Goal: Task Accomplishment & Management: Complete application form

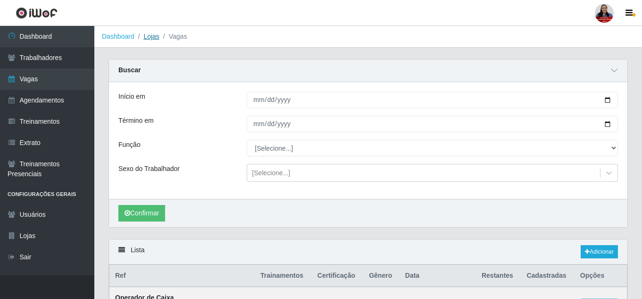
click at [154, 36] on link "Lojas" at bounding box center [151, 37] width 16 height 8
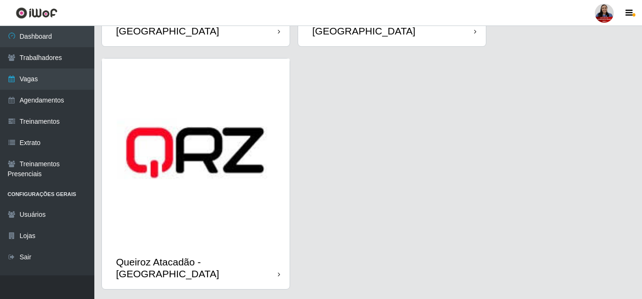
scroll to position [1423, 0]
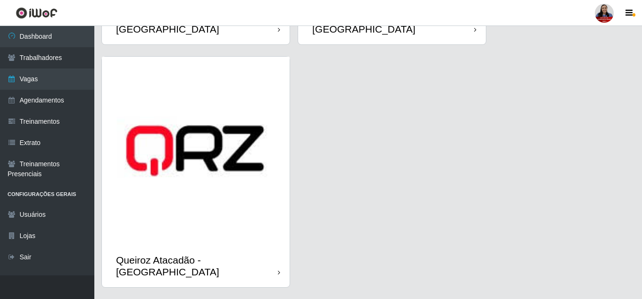
click at [191, 181] on img at bounding box center [196, 151] width 188 height 188
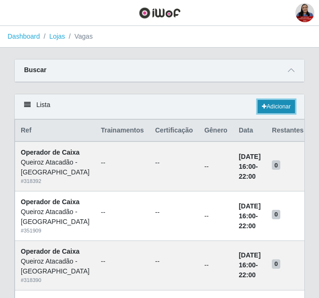
click at [263, 108] on icon at bounding box center [264, 107] width 5 height 6
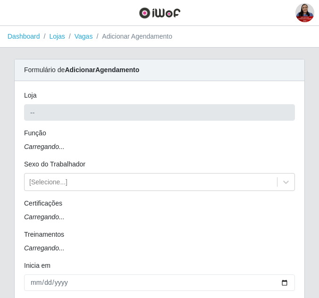
type input "Queiroz Atacadão - [GEOGRAPHIC_DATA]"
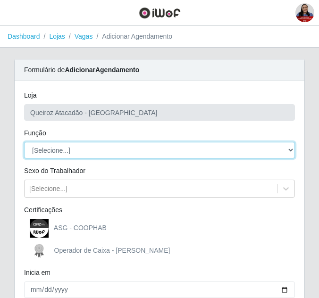
click at [113, 154] on select "[Selecione...] Balconista de Açougue Balconista de Açougue + Balconista de Açou…" at bounding box center [159, 150] width 271 height 17
select select "22"
click at [24, 142] on select "[Selecione...] Balconista de Açougue Balconista de Açougue + Balconista de Açou…" at bounding box center [159, 150] width 271 height 17
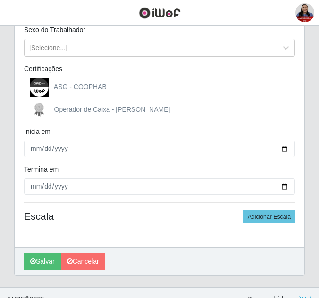
scroll to position [142, 0]
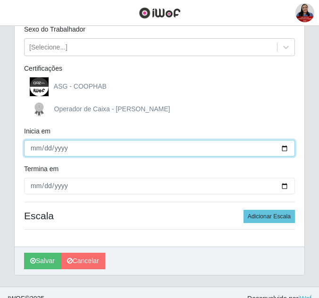
click at [285, 152] on input "Inicia em" at bounding box center [159, 148] width 271 height 17
type input "[DATE]"
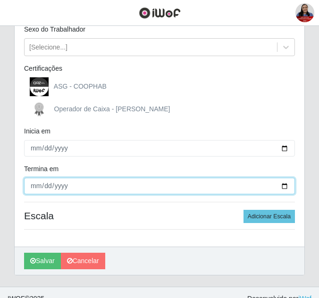
click at [283, 186] on input "Termina em" at bounding box center [159, 186] width 271 height 17
type input "[DATE]"
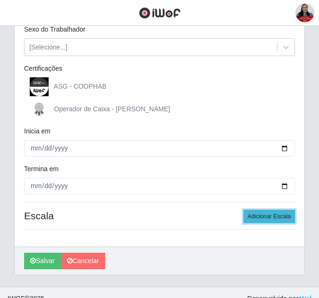
click at [265, 217] on button "Adicionar Escala" at bounding box center [268, 216] width 51 height 13
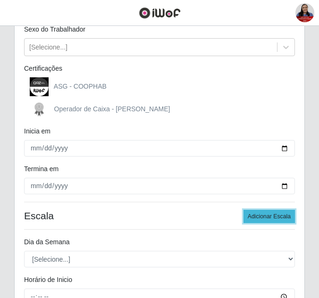
click at [265, 217] on button "Adicionar Escala" at bounding box center [268, 216] width 51 height 13
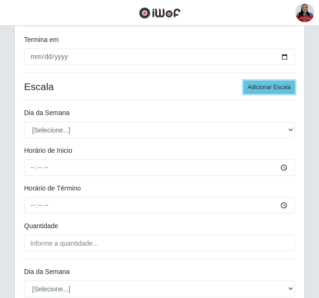
scroll to position [283, 0]
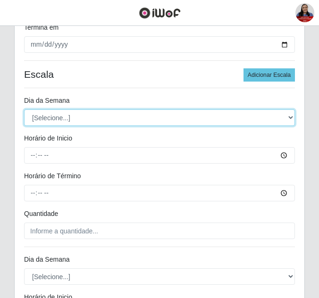
click at [86, 118] on select "[Selecione...] Segunda Terça Quarta Quinta Sexta Sábado Domingo" at bounding box center [159, 117] width 271 height 17
click at [24, 109] on select "[Selecione...] Segunda Terça Quarta Quinta Sexta Sábado Domingo" at bounding box center [159, 117] width 271 height 17
click at [95, 119] on select "[Selecione...] Segunda Terça Quarta Quinta Sexta Sábado Domingo" at bounding box center [159, 117] width 271 height 17
select select "3"
click at [24, 109] on select "[Selecione...] Segunda Terça Quarta Quinta Sexta Sábado Domingo" at bounding box center [159, 117] width 271 height 17
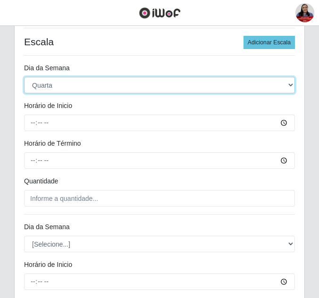
scroll to position [377, 0]
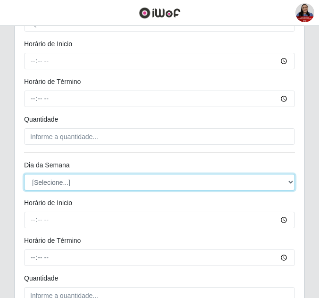
click at [69, 182] on select "[Selecione...] Segunda Terça Quarta Quinta Sexta Sábado Domingo" at bounding box center [159, 182] width 271 height 17
select select "3"
click at [24, 174] on select "[Selecione...] Segunda Terça Quarta Quinta Sexta Sábado Domingo" at bounding box center [159, 182] width 271 height 17
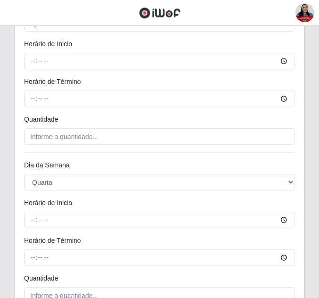
click at [98, 166] on div "Dia da Semana" at bounding box center [159, 167] width 285 height 14
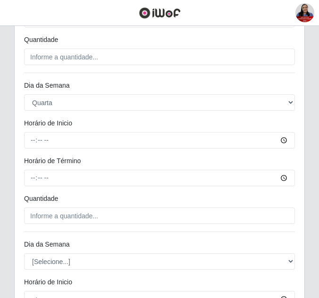
scroll to position [519, 0]
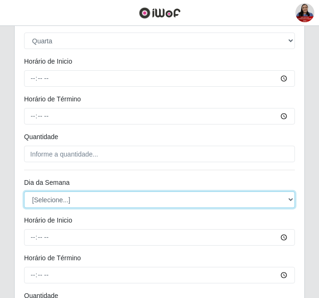
click at [75, 202] on select "[Selecione...] Segunda Terça Quarta Quinta Sexta Sábado Domingo" at bounding box center [159, 200] width 271 height 17
select select "3"
click at [24, 192] on select "[Selecione...] Segunda Terça Quarta Quinta Sexta Sábado Domingo" at bounding box center [159, 200] width 271 height 17
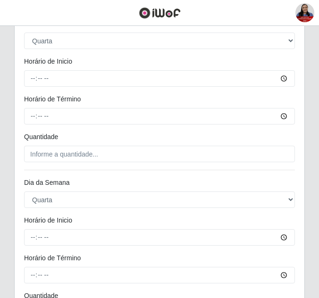
click at [21, 100] on div "Horário de Término" at bounding box center [159, 101] width 285 height 14
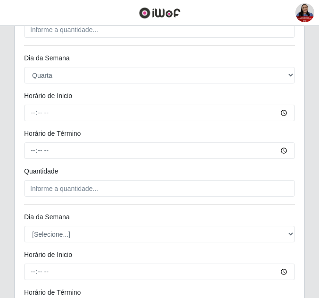
scroll to position [660, 0]
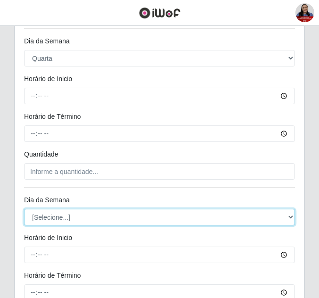
drag, startPoint x: 73, startPoint y: 220, endPoint x: 72, endPoint y: 209, distance: 10.9
click at [73, 220] on select "[Selecione...] Segunda Terça Quarta Quinta Sexta Sábado Domingo" at bounding box center [159, 217] width 271 height 17
select select "3"
click at [24, 209] on select "[Selecione...] Segunda Terça Quarta Quinta Sexta Sábado Domingo" at bounding box center [159, 217] width 271 height 17
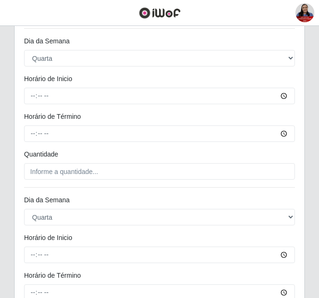
click at [21, 124] on div "Horário de Término" at bounding box center [159, 119] width 285 height 14
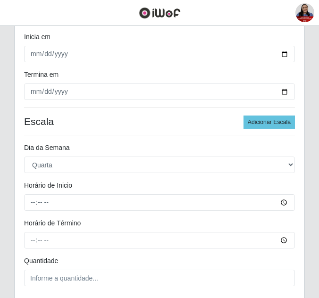
scroll to position [224, 0]
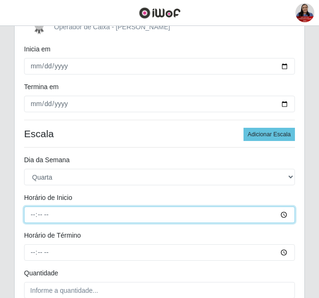
click at [32, 218] on input "Horário de Inicio" at bounding box center [159, 215] width 271 height 17
type input "07:00"
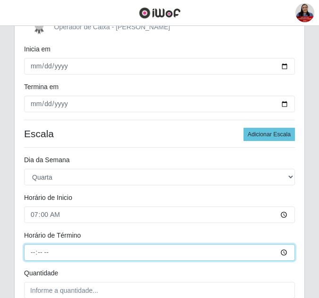
type input "13:00"
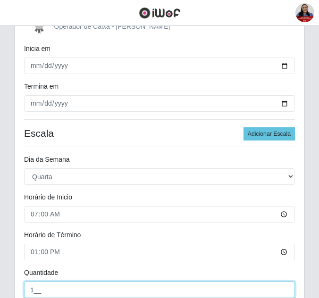
type input "1__"
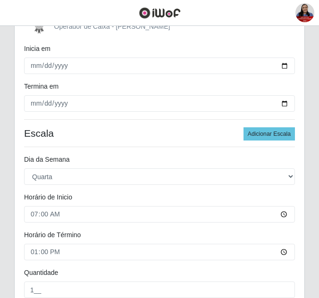
scroll to position [411, 0]
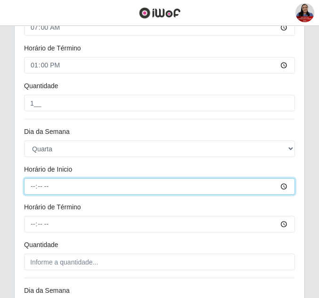
click at [33, 188] on input "Horário de Inicio" at bounding box center [159, 186] width 271 height 17
type input "09:00"
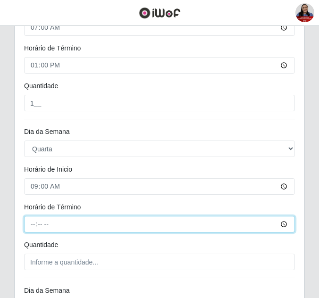
type input "15:00"
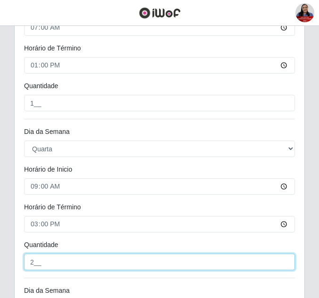
type input "2__"
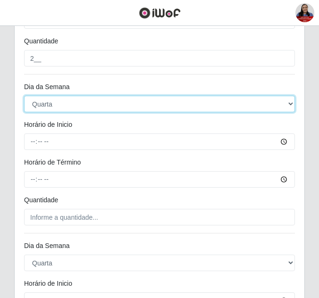
scroll to position [617, 0]
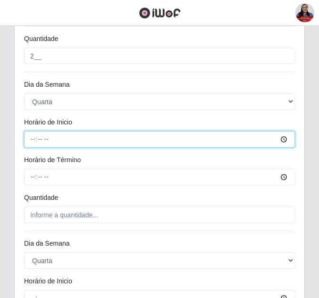
click at [31, 142] on input "Horário de Inicio" at bounding box center [159, 139] width 271 height 17
type input "16:00"
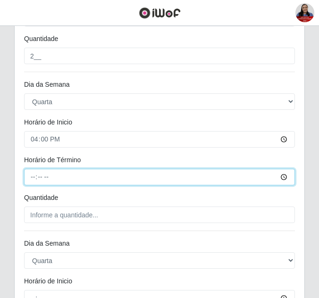
click at [45, 176] on input "Horário de Término" at bounding box center [159, 177] width 271 height 17
type input "22:00"
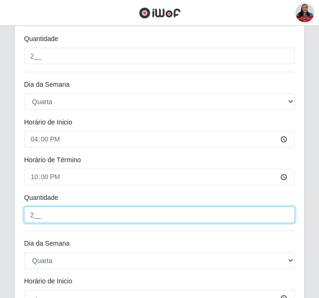
type input "2__"
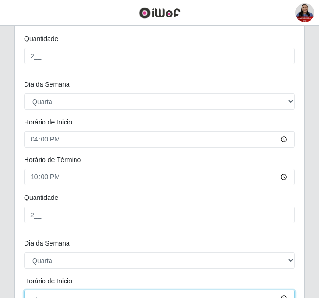
scroll to position [625, 0]
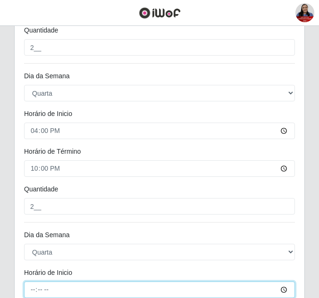
type input "14:00"
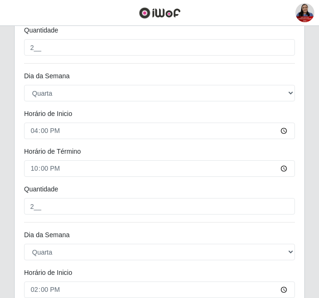
scroll to position [790, 0]
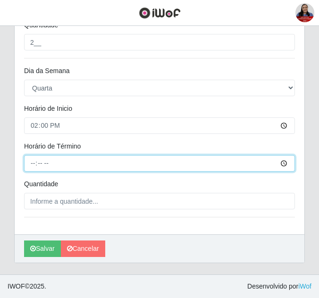
type input "20:00"
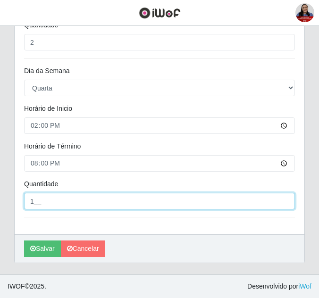
type input "1__"
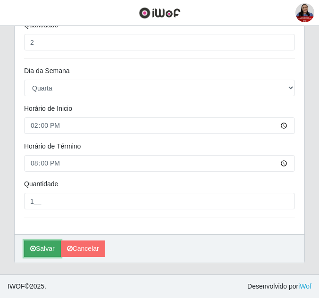
click at [44, 252] on button "Salvar" at bounding box center [42, 249] width 37 height 17
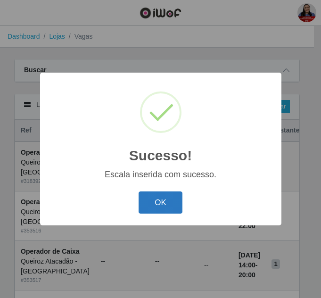
click at [173, 200] on button "OK" at bounding box center [161, 203] width 44 height 22
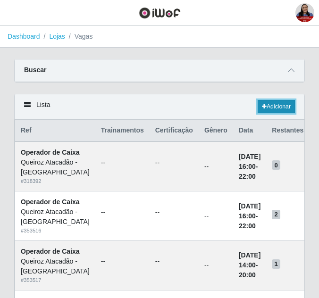
click at [268, 108] on link "Adicionar" at bounding box center [276, 106] width 37 height 13
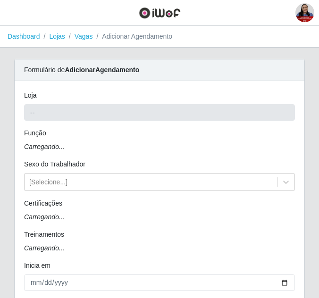
type input "Queiroz Atacadão - [GEOGRAPHIC_DATA]"
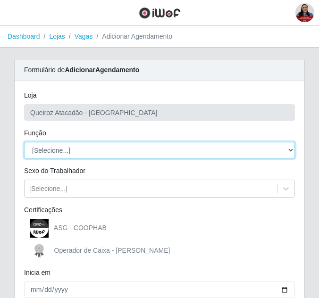
click at [108, 153] on select "[Selecione...] Balconista de Açougue Balconista de Açougue + Balconista de Açou…" at bounding box center [159, 150] width 271 height 17
select select "1"
click at [24, 142] on select "[Selecione...] Balconista de Açougue Balconista de Açougue + Balconista de Açou…" at bounding box center [159, 150] width 271 height 17
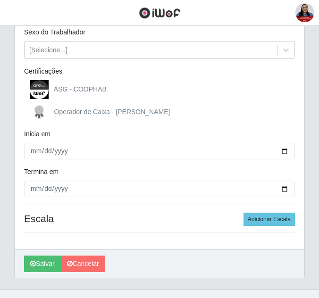
scroll to position [142, 0]
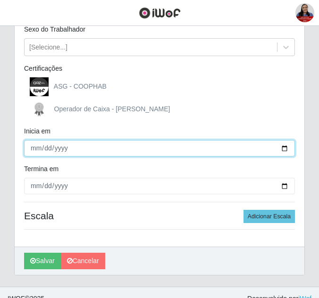
click at [281, 150] on input "Inicia em" at bounding box center [159, 148] width 271 height 17
type input "[DATE]"
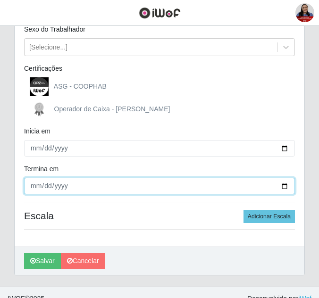
click at [278, 186] on input "Termina em" at bounding box center [159, 186] width 271 height 17
click at [285, 187] on input "Termina em" at bounding box center [159, 186] width 271 height 17
type input "[DATE]"
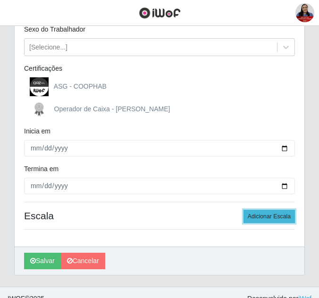
click at [265, 218] on button "Adicionar Escala" at bounding box center [268, 216] width 51 height 13
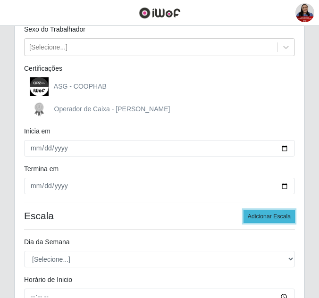
click at [265, 218] on button "Adicionar Escala" at bounding box center [268, 216] width 51 height 13
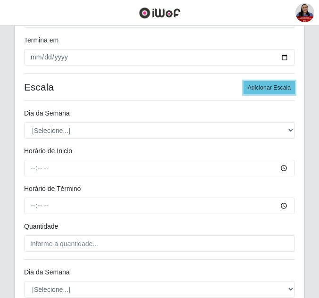
scroll to position [283, 0]
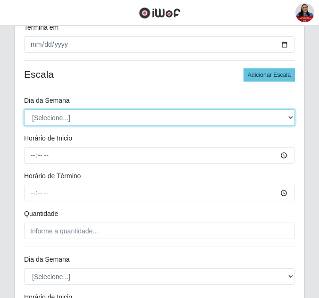
click at [103, 122] on select "[Selecione...] Segunda Terça Quarta Quinta Sexta Sábado Domingo" at bounding box center [159, 117] width 271 height 17
select select "3"
click at [24, 109] on select "[Selecione...] Segunda Terça Quarta Quinta Sexta Sábado Domingo" at bounding box center [159, 117] width 271 height 17
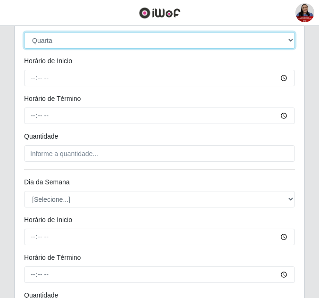
scroll to position [377, 0]
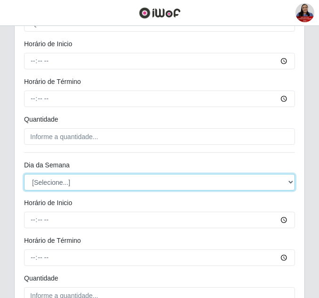
click at [69, 179] on select "[Selecione...] Segunda Terça Quarta Quinta Sexta Sábado Domingo" at bounding box center [159, 182] width 271 height 17
select select "3"
click at [24, 174] on select "[Selecione...] Segunda Terça Quarta Quinta Sexta Sábado Domingo" at bounding box center [159, 182] width 271 height 17
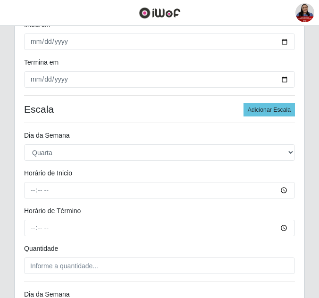
scroll to position [236, 0]
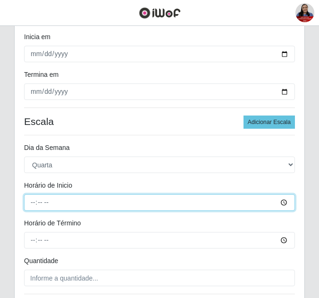
click at [32, 204] on input "Horário de Inicio" at bounding box center [159, 202] width 271 height 17
type input "09:00"
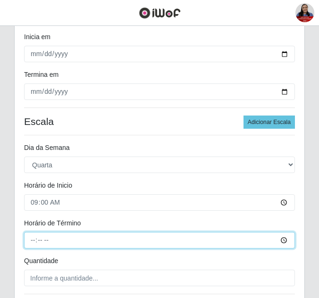
type input "15:00"
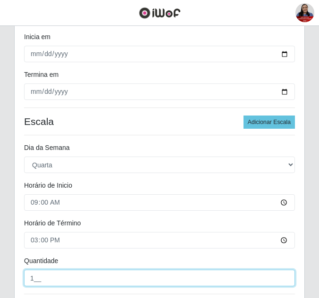
type input "1__"
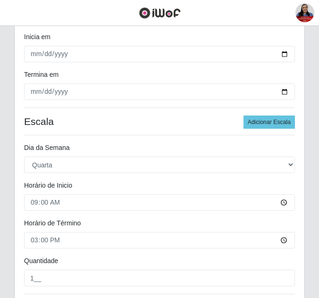
scroll to position [411, 0]
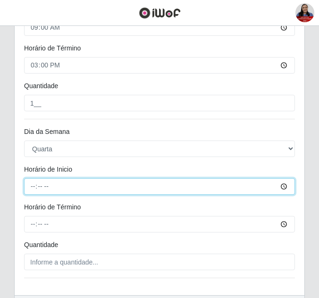
type input "16:00"
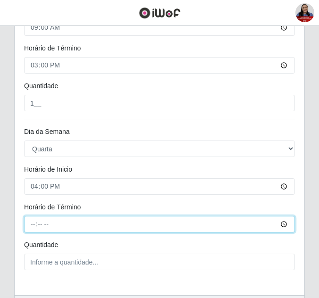
type input "22:00"
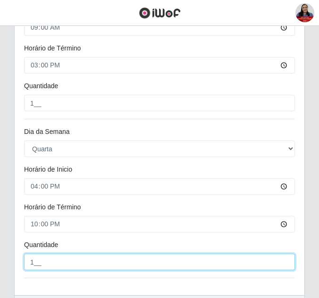
type input "1__"
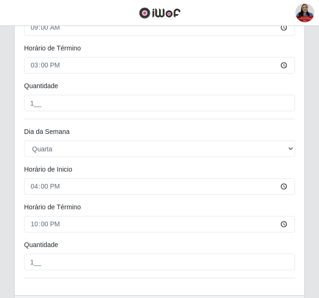
scroll to position [472, 0]
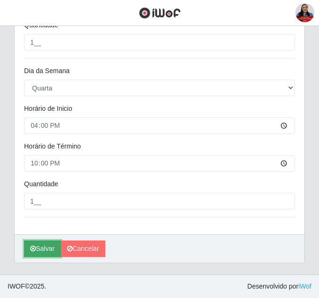
click at [37, 250] on button "Salvar" at bounding box center [42, 249] width 37 height 17
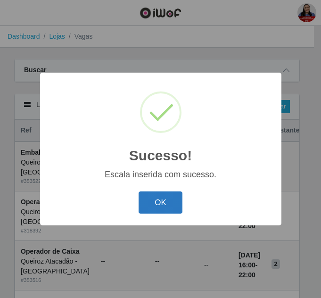
click at [175, 197] on button "OK" at bounding box center [161, 203] width 44 height 22
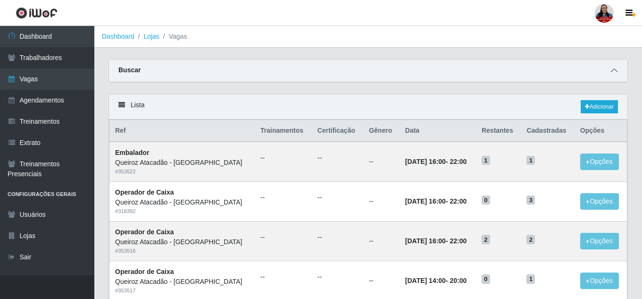
click at [613, 73] on icon at bounding box center [614, 70] width 7 height 7
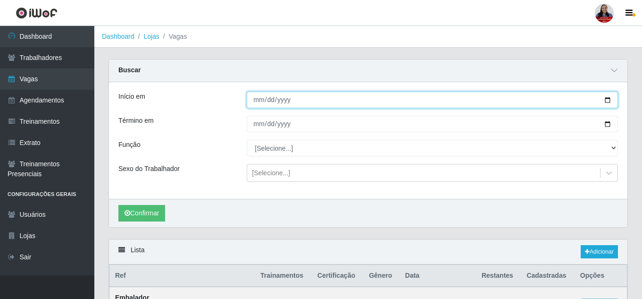
click at [607, 102] on input "Início em" at bounding box center [432, 100] width 371 height 17
type input "[DATE]"
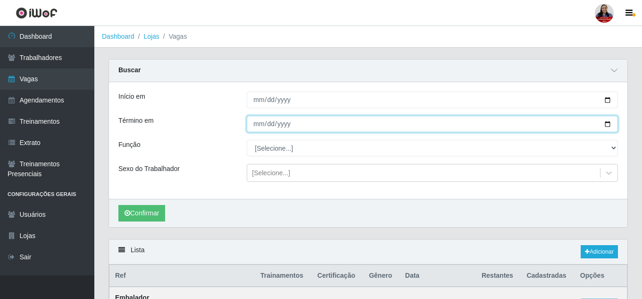
click at [610, 120] on input "Término em" at bounding box center [432, 124] width 371 height 17
type input "[DATE]"
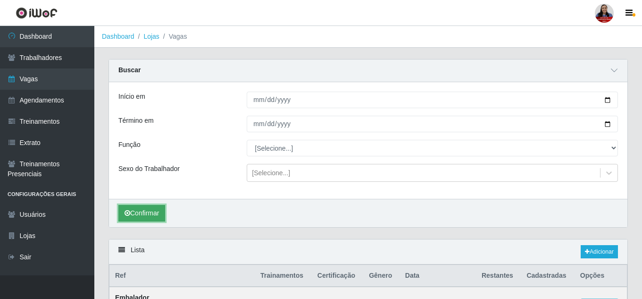
click at [139, 215] on button "Confirmar" at bounding box center [141, 213] width 47 height 17
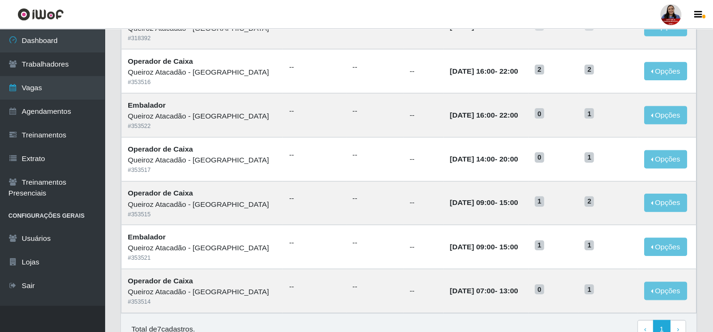
scroll to position [282, 0]
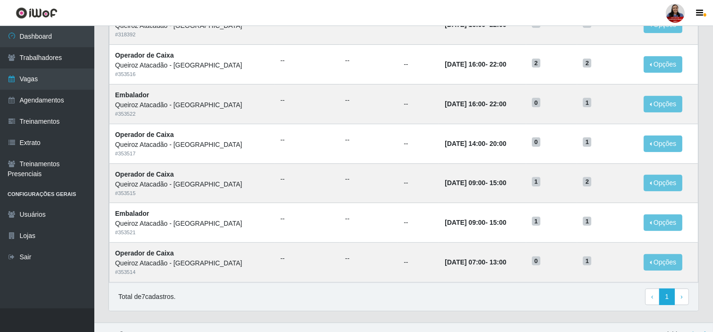
drag, startPoint x: 631, startPoint y: 0, endPoint x: 482, endPoint y: 300, distance: 334.6
click at [482, 298] on div "Total de 7 cadastros. ‹ Previous 1 › Next" at bounding box center [403, 296] width 571 height 17
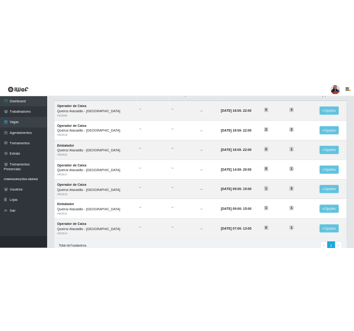
scroll to position [250, 0]
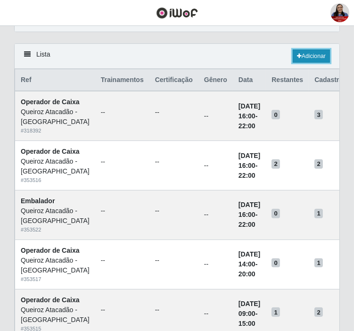
click at [308, 58] on link "Adicionar" at bounding box center [311, 56] width 37 height 13
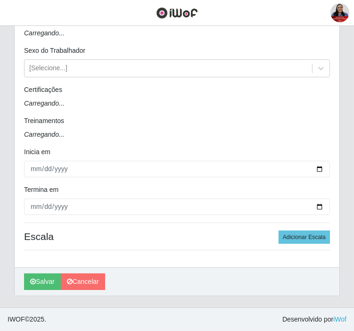
scroll to position [15, 0]
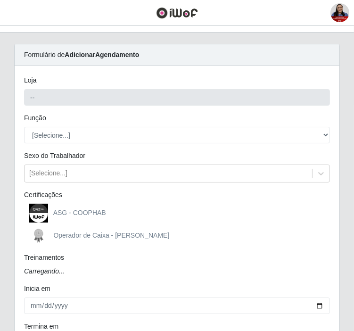
type input "Queiroz Atacadão - [GEOGRAPHIC_DATA]"
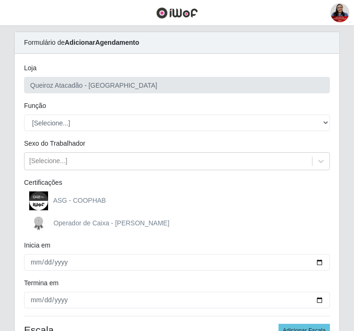
scroll to position [52, 0]
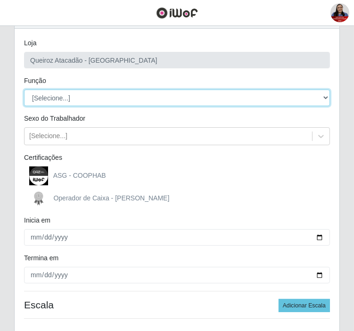
click at [309, 92] on select "[Selecione...] Balconista de Açougue Balconista de Açougue + Balconista de Açou…" at bounding box center [177, 98] width 306 height 17
select select "22"
click at [24, 90] on select "[Selecione...] Balconista de Açougue Balconista de Açougue + Balconista de Açou…" at bounding box center [177, 98] width 306 height 17
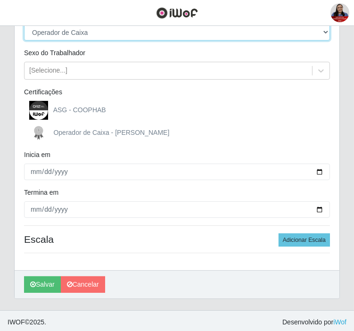
scroll to position [121, 0]
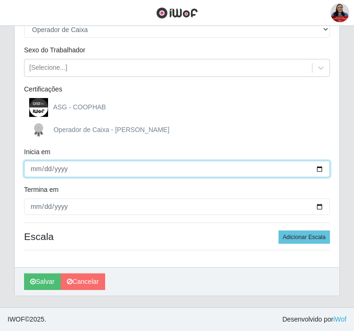
click at [318, 171] on input "Inicia em" at bounding box center [177, 169] width 306 height 17
type input "[DATE]"
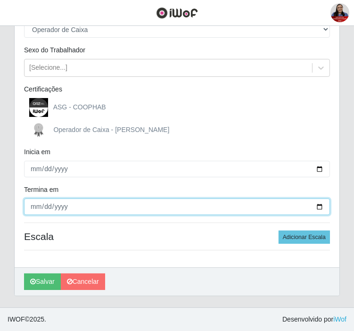
click at [321, 203] on input "Termina em" at bounding box center [177, 207] width 306 height 17
type input "[DATE]"
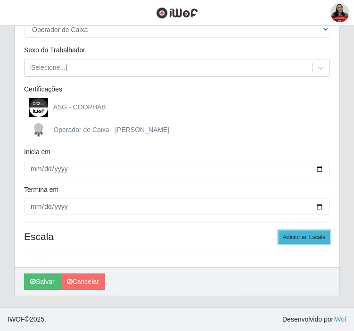
click at [302, 239] on button "Adicionar Escala" at bounding box center [304, 237] width 51 height 13
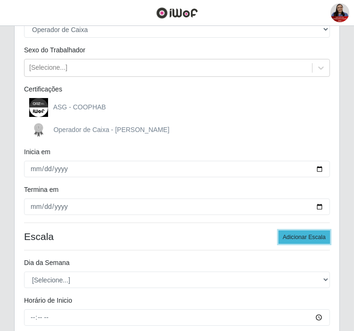
click at [302, 239] on button "Adicionar Escala" at bounding box center [304, 237] width 51 height 13
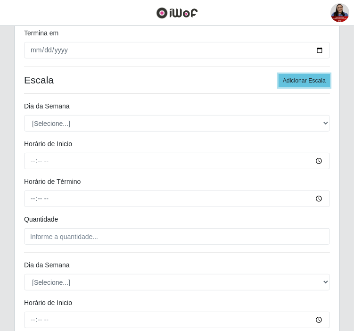
scroll to position [278, 0]
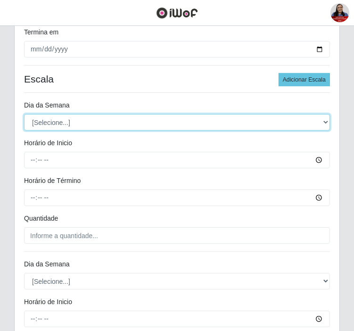
click at [116, 128] on select "[Selecione...] Segunda Terça Quarta Quinta Sexta Sábado Domingo" at bounding box center [177, 122] width 306 height 17
select select "4"
click at [24, 114] on select "[Selecione...] Segunda Terça Quarta Quinta Sexta Sábado Domingo" at bounding box center [177, 122] width 306 height 17
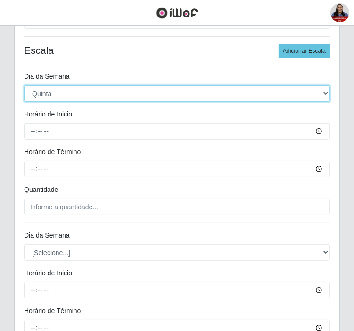
scroll to position [383, 0]
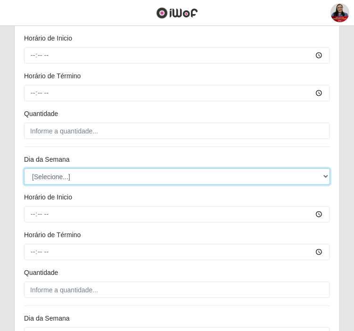
click at [97, 182] on select "[Selecione...] Segunda Terça Quarta Quinta Sexta Sábado Domingo" at bounding box center [177, 176] width 306 height 17
select select "4"
click at [24, 168] on select "[Selecione...] Segunda Terça Quarta Quinta Sexta Sábado Domingo" at bounding box center [177, 176] width 306 height 17
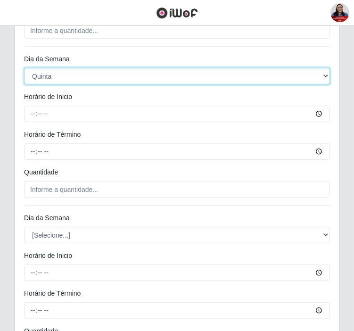
scroll to position [540, 0]
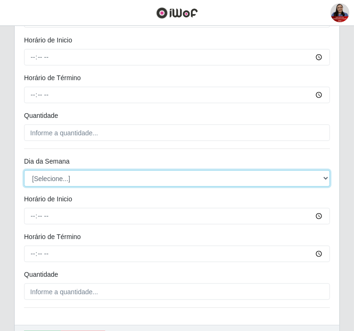
drag, startPoint x: 89, startPoint y: 181, endPoint x: 90, endPoint y: 186, distance: 5.4
click at [89, 181] on select "[Selecione...] Segunda Terça Quarta Quinta Sexta Sábado Domingo" at bounding box center [177, 178] width 306 height 17
select select "4"
click at [24, 170] on select "[Selecione...] Segunda Terça Quarta Quinta Sexta Sábado Domingo" at bounding box center [177, 178] width 306 height 17
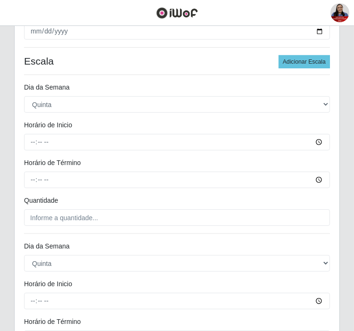
scroll to position [278, 0]
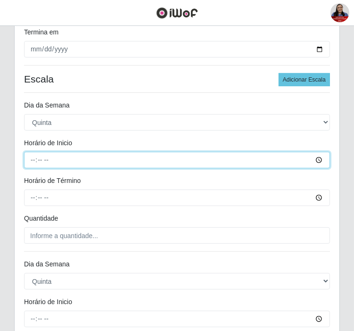
click at [34, 161] on input "Horário de Inicio" at bounding box center [177, 160] width 306 height 17
type input "07:00"
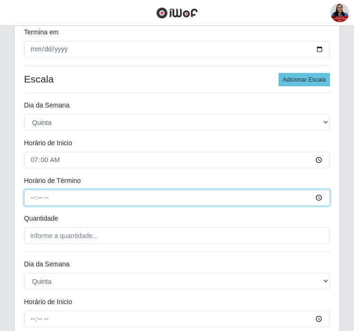
type input "13:00"
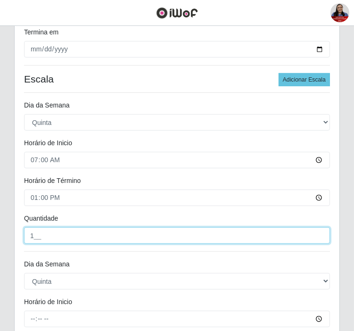
type input "1__"
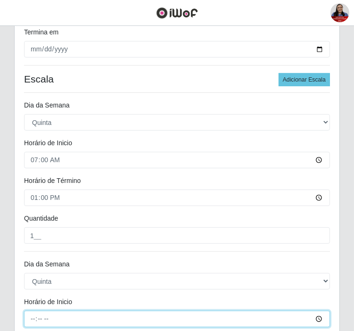
type input "09:00"
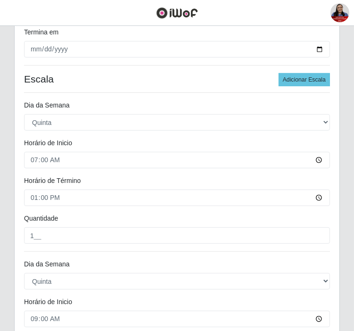
scroll to position [469, 0]
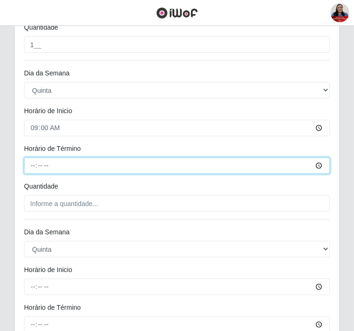
type input "15:00"
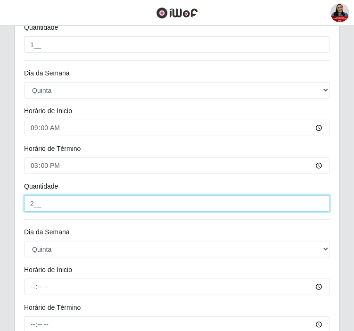
type input "2__"
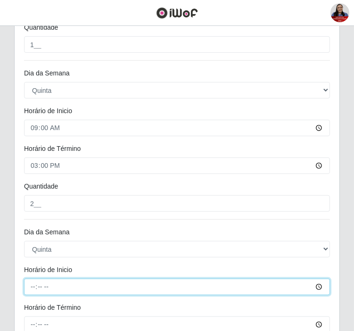
type input "16:00"
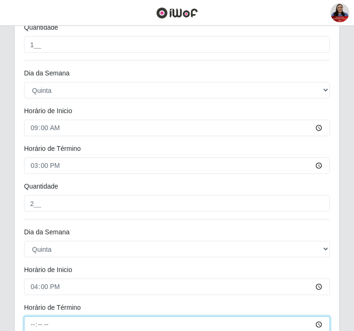
scroll to position [471, 0]
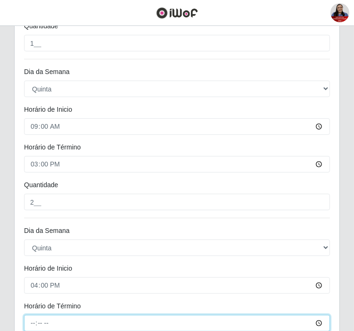
type input "22:00"
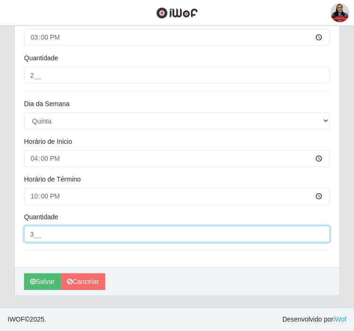
type input "3__"
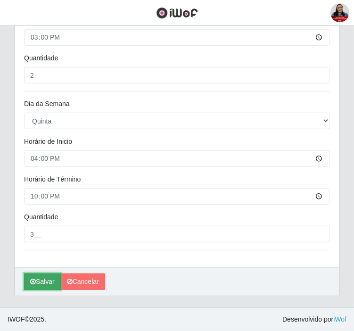
click at [34, 283] on icon "submit" at bounding box center [33, 281] width 6 height 7
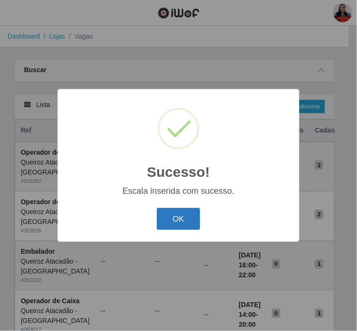
click at [176, 222] on button "OK" at bounding box center [179, 219] width 44 height 22
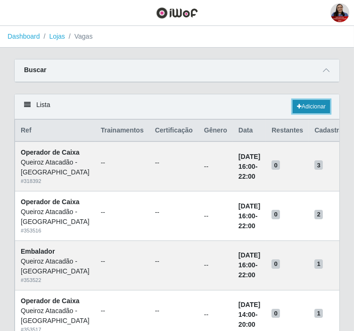
click at [309, 108] on link "Adicionar" at bounding box center [311, 106] width 37 height 13
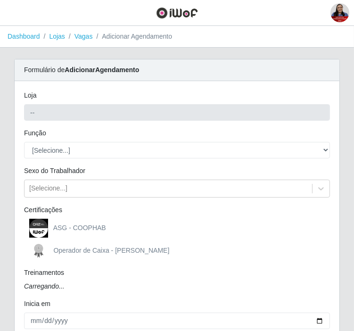
type input "Queiroz Atacadão - [GEOGRAPHIC_DATA]"
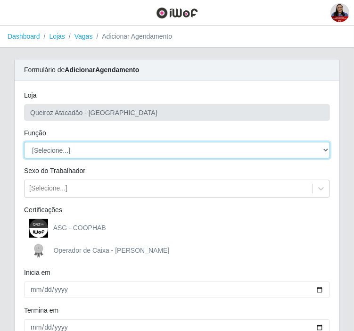
click at [94, 152] on select "[Selecione...] Balconista de Açougue Balconista de Açougue + Balconista de Açou…" at bounding box center [177, 150] width 306 height 17
select select "1"
click at [24, 142] on select "[Selecione...] Balconista de Açougue Balconista de Açougue + Balconista de Açou…" at bounding box center [177, 150] width 306 height 17
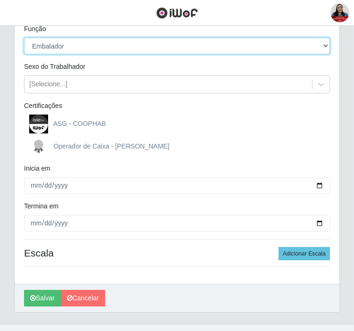
scroll to position [121, 0]
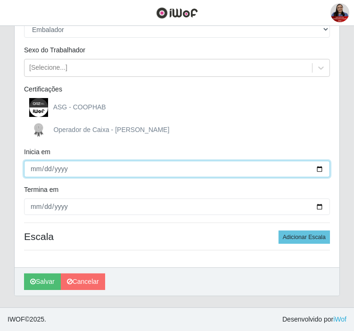
click at [38, 168] on input "Inicia em" at bounding box center [177, 169] width 306 height 17
drag, startPoint x: 318, startPoint y: 167, endPoint x: 305, endPoint y: 180, distance: 18.7
click at [318, 167] on input "Inicia em" at bounding box center [177, 169] width 306 height 17
type input "[DATE]"
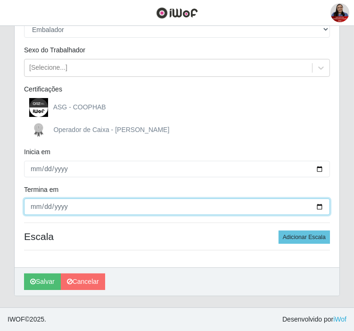
click at [320, 206] on input "Termina em" at bounding box center [177, 207] width 306 height 17
type input "[DATE]"
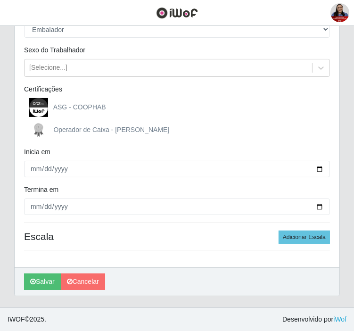
click at [307, 228] on div "[PERSON_NAME] Atacadão - [GEOGRAPHIC_DATA] do Amarante Função [Selecione...] Ba…" at bounding box center [177, 113] width 325 height 307
click at [308, 234] on button "Adicionar Escala" at bounding box center [304, 237] width 51 height 13
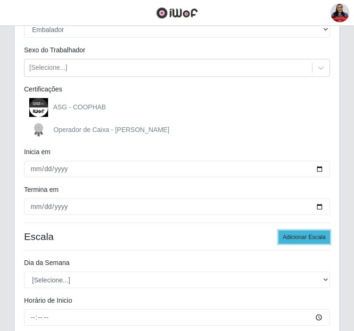
click at [308, 234] on button "Adicionar Escala" at bounding box center [304, 237] width 51 height 13
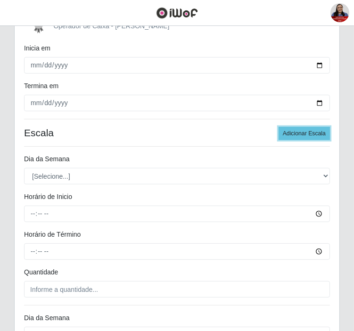
scroll to position [225, 0]
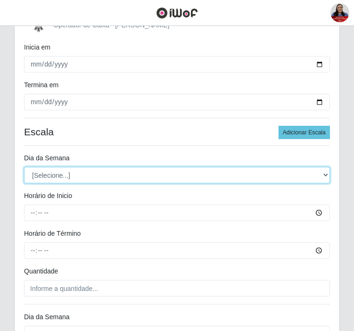
click at [148, 169] on select "[Selecione...] Segunda Terça Quarta Quinta Sexta Sábado Domingo" at bounding box center [177, 175] width 306 height 17
select select "4"
click at [24, 167] on select "[Selecione...] Segunda Terça Quarta Quinta Sexta Sábado Domingo" at bounding box center [177, 175] width 306 height 17
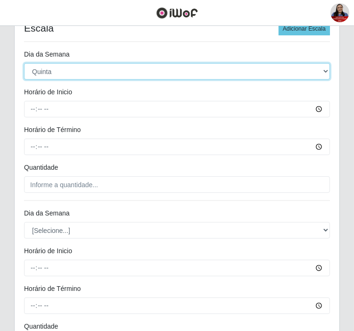
scroll to position [331, 0]
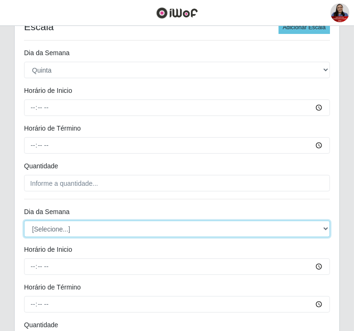
click at [83, 228] on select "[Selecione...] Segunda Terça Quarta Quinta Sexta Sábado Domingo" at bounding box center [177, 229] width 306 height 17
select select "4"
click at [24, 221] on select "[Selecione...] Segunda Terça Quarta Quinta Sexta Sábado Domingo" at bounding box center [177, 229] width 306 height 17
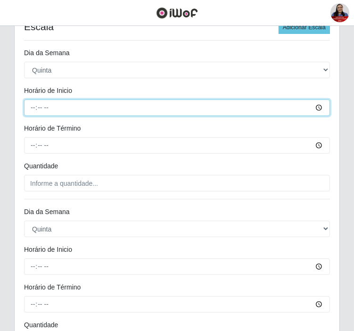
click at [36, 108] on input "Horário de Inicio" at bounding box center [177, 108] width 306 height 17
type input "09:00"
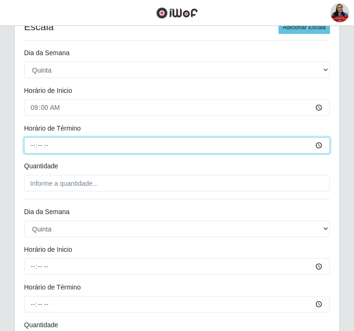
type input "15:00"
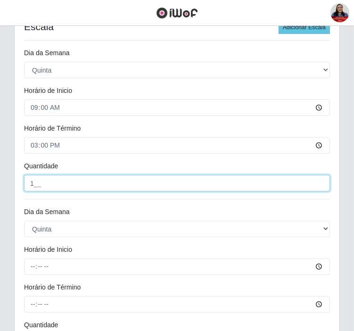
type input "1__"
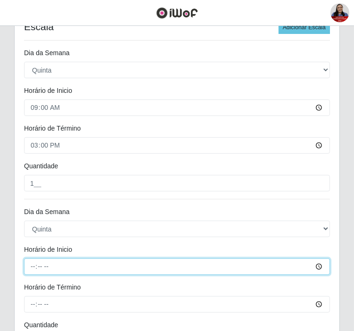
type input "16:00"
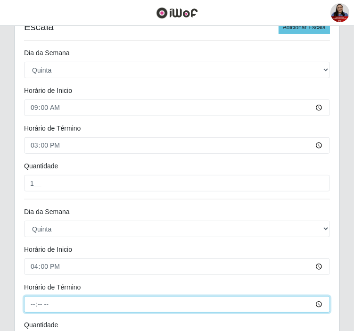
type input "22:00"
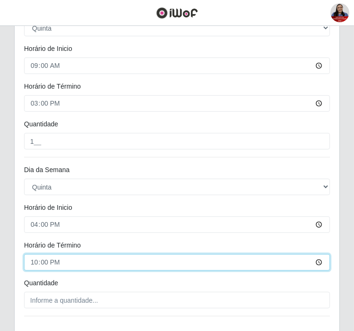
scroll to position [435, 0]
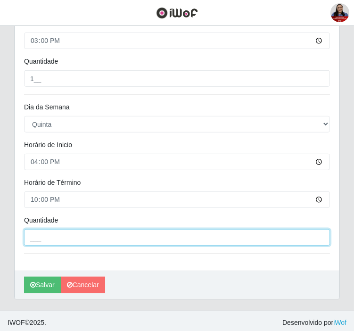
click at [63, 237] on input "___" at bounding box center [177, 237] width 306 height 17
type input "1__"
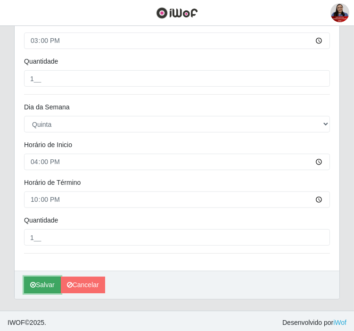
click at [47, 286] on button "Salvar" at bounding box center [42, 285] width 37 height 17
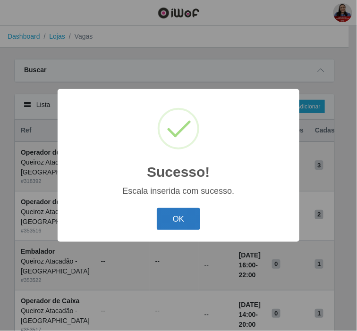
click at [172, 214] on button "OK" at bounding box center [179, 219] width 44 height 22
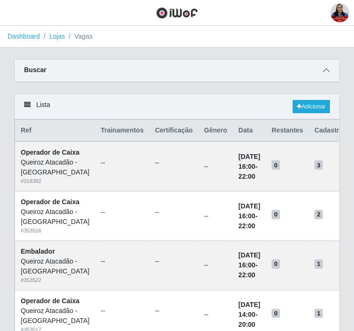
click at [327, 67] on icon at bounding box center [326, 70] width 7 height 7
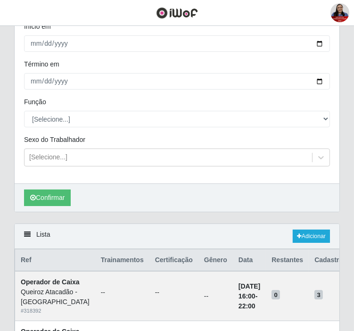
scroll to position [52, 0]
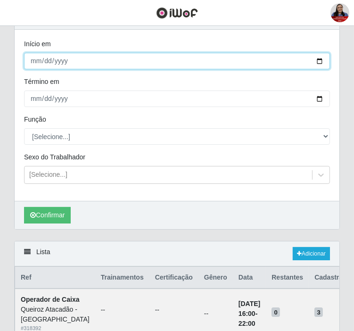
click at [321, 63] on input "[DATE]" at bounding box center [177, 61] width 306 height 17
type input "[DATE]"
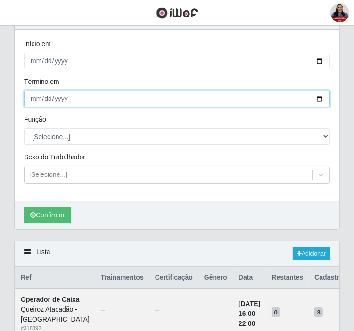
click at [318, 100] on input "[DATE]" at bounding box center [177, 99] width 306 height 17
type input "[DATE]"
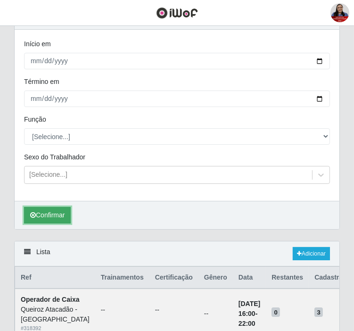
click at [46, 220] on button "Confirmar" at bounding box center [47, 215] width 47 height 17
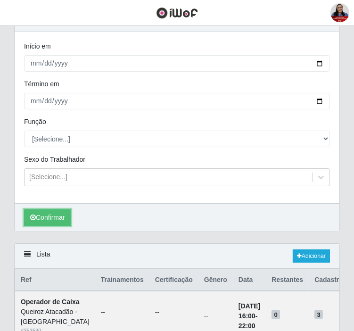
scroll to position [34, 0]
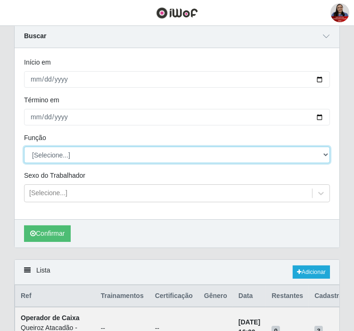
click at [81, 157] on select "[Selecione...] Balconista de Açougue Balconista de Açougue + Balconista de Açou…" at bounding box center [177, 155] width 306 height 17
click at [24, 147] on select "[Selecione...] Balconista de Açougue Balconista de Açougue + Balconista de Açou…" at bounding box center [177, 155] width 306 height 17
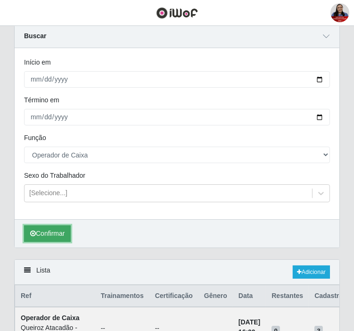
click at [59, 227] on button "Confirmar" at bounding box center [47, 233] width 47 height 17
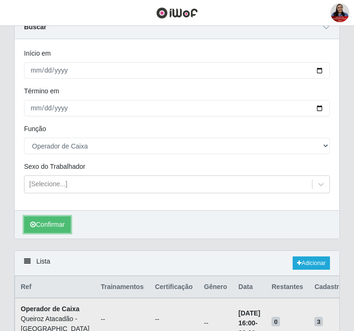
scroll to position [13, 0]
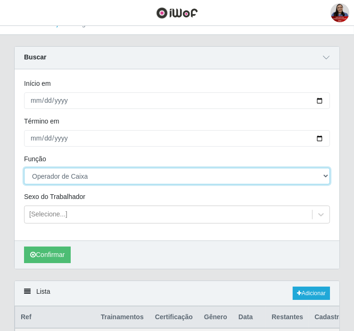
click at [102, 177] on select "[Selecione...] Balconista de Açougue Balconista de Açougue + Balconista de Açou…" at bounding box center [177, 176] width 306 height 17
select select "1"
click at [24, 168] on select "[Selecione...] Balconista de Açougue Balconista de Açougue + Balconista de Açou…" at bounding box center [177, 176] width 306 height 17
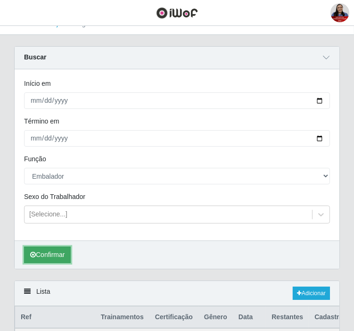
click at [52, 251] on button "Confirmar" at bounding box center [47, 255] width 47 height 17
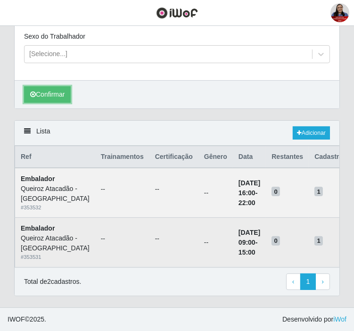
scroll to position [261, 0]
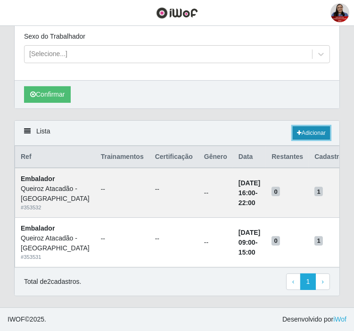
click at [312, 126] on link "Adicionar" at bounding box center [311, 132] width 37 height 13
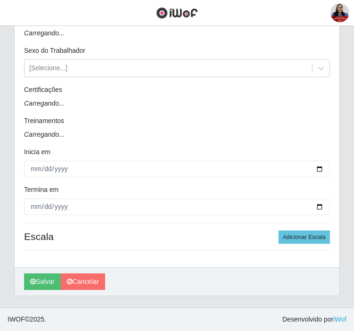
scroll to position [26, 0]
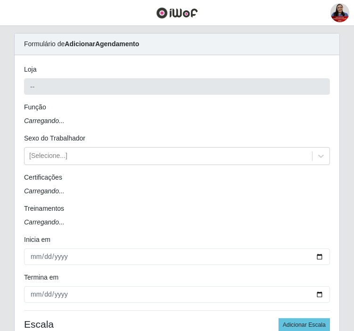
type input "Queiroz Atacadão - [GEOGRAPHIC_DATA]"
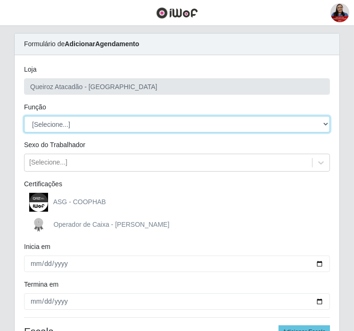
click at [65, 123] on select "[Selecione...] Balconista de Açougue Balconista de Açougue + Balconista de Açou…" at bounding box center [177, 124] width 306 height 17
select select "22"
click at [24, 116] on select "[Selecione...] Balconista de Açougue Balconista de Açougue + Balconista de Açou…" at bounding box center [177, 124] width 306 height 17
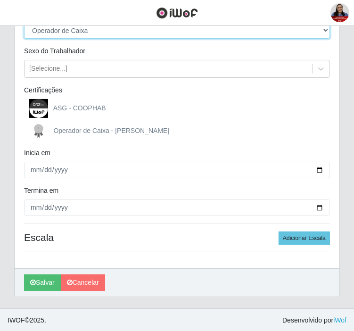
scroll to position [121, 0]
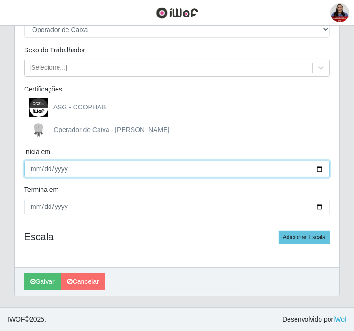
click at [318, 170] on input "Inicia em" at bounding box center [177, 169] width 306 height 17
type input "[DATE]"
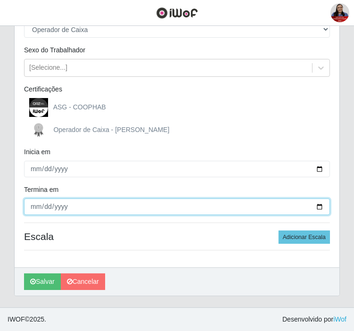
click at [319, 205] on input "Termina em" at bounding box center [177, 207] width 306 height 17
type input "[DATE]"
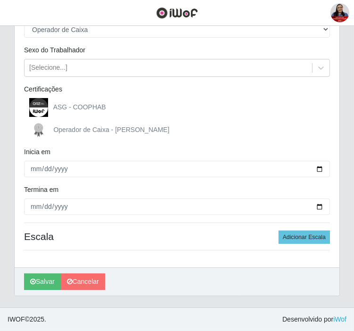
click at [304, 227] on div "[PERSON_NAME] Atacadão - [GEOGRAPHIC_DATA] do Amarante Função [Selecione...] Ba…" at bounding box center [177, 113] width 325 height 307
click at [302, 238] on button "Adicionar Escala" at bounding box center [304, 237] width 51 height 13
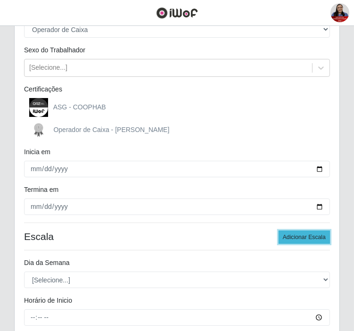
click at [303, 237] on button "Adicionar Escala" at bounding box center [304, 237] width 51 height 13
click at [303, 236] on button "Adicionar Escala" at bounding box center [304, 237] width 51 height 13
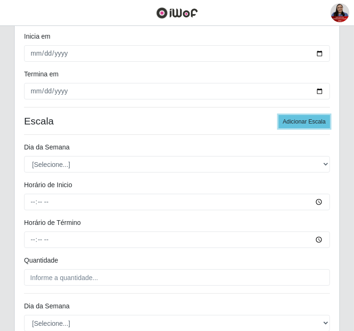
scroll to position [225, 0]
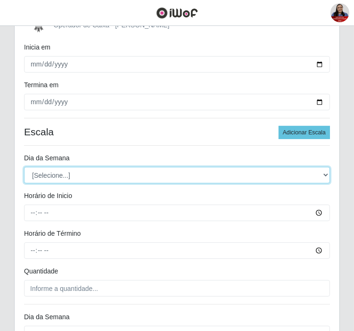
click at [46, 173] on select "[Selecione...] Segunda Terça Quarta Quinta Sexta Sábado Domingo" at bounding box center [177, 175] width 306 height 17
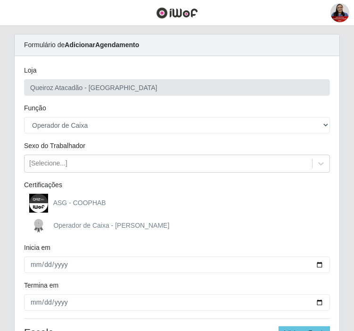
scroll to position [16, 0]
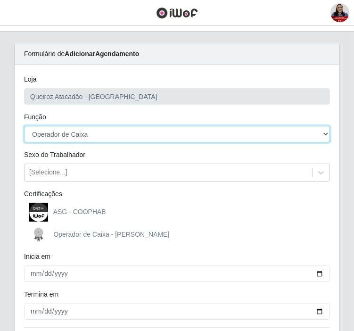
click at [114, 132] on select "[Selecione...] Balconista de Açougue Balconista de Açougue + Balconista de Açou…" at bounding box center [177, 134] width 306 height 17
select select "73"
click at [24, 126] on select "[Selecione...] Balconista de Açougue Balconista de Açougue + Balconista de Açou…" at bounding box center [177, 134] width 306 height 17
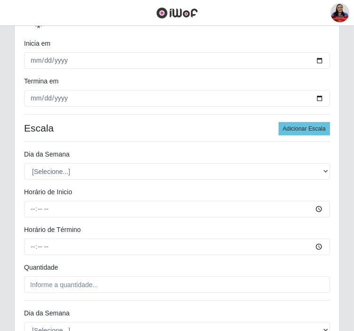
scroll to position [278, 0]
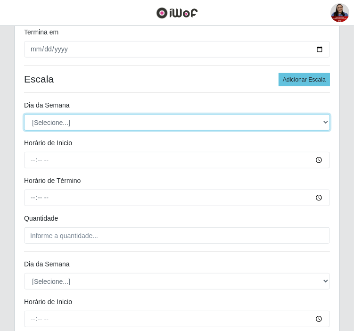
click at [65, 124] on select "[Selecione...] Segunda Terça Quarta Quinta Sexta Sábado Domingo" at bounding box center [177, 122] width 306 height 17
select select "5"
click at [24, 114] on select "[Selecione...] Segunda Terça Quarta Quinta Sexta Sábado Domingo" at bounding box center [177, 122] width 306 height 17
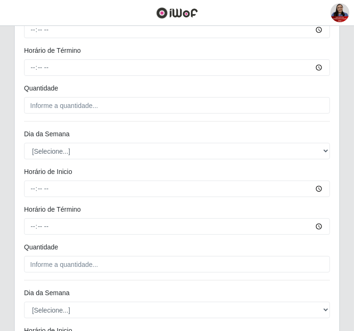
scroll to position [383, 0]
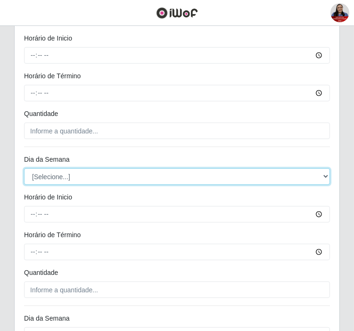
click at [58, 175] on select "[Selecione...] Segunda Terça Quarta Quinta Sexta Sábado Domingo" at bounding box center [177, 176] width 306 height 17
select select "5"
click at [24, 168] on select "[Selecione...] Segunda Terça Quarta Quinta Sexta Sábado Domingo" at bounding box center [177, 176] width 306 height 17
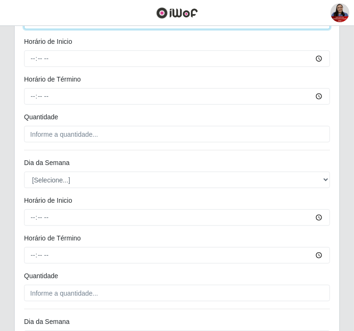
scroll to position [540, 0]
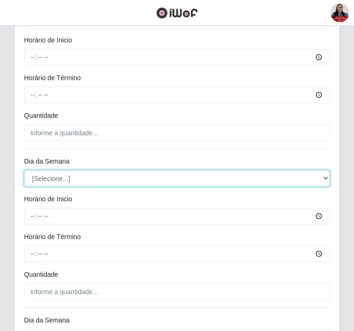
click at [71, 178] on select "[Selecione...] Segunda Terça Quarta Quinta Sexta Sábado Domingo" at bounding box center [177, 178] width 306 height 17
select select "5"
click at [24, 170] on select "[Selecione...] Segunda Terça Quarta Quinta Sexta Sábado Domingo" at bounding box center [177, 178] width 306 height 17
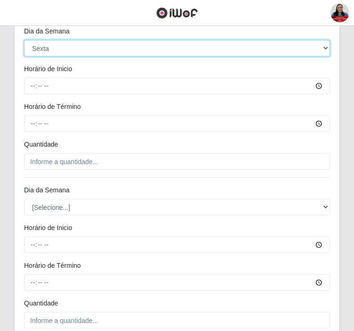
scroll to position [697, 0]
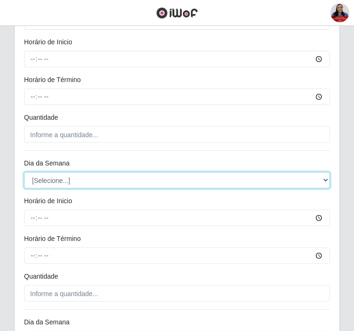
click at [49, 180] on select "[Selecione...] Segunda Terça Quarta Quinta Sexta Sábado Domingo" at bounding box center [177, 180] width 306 height 17
select select "5"
click at [24, 172] on select "[Selecione...] Segunda Terça Quarta Quinta Sexta Sábado Domingo" at bounding box center [177, 180] width 306 height 17
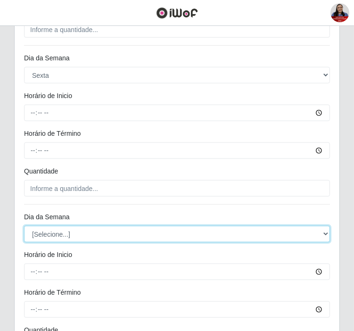
click at [59, 233] on select "[Selecione...] Segunda Terça Quarta Quinta Sexta Sábado Domingo" at bounding box center [177, 234] width 306 height 17
select select "5"
click at [24, 226] on select "[Selecione...] Segunda Terça Quarta Quinta Sexta Sábado Domingo" at bounding box center [177, 234] width 306 height 17
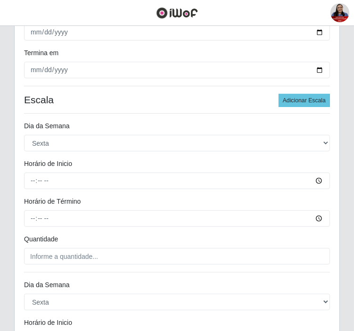
scroll to position [234, 0]
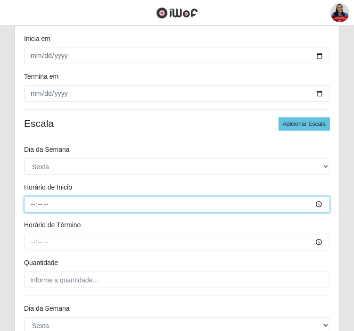
click at [31, 208] on input "Horário de Inicio" at bounding box center [177, 204] width 306 height 17
type input "07:00"
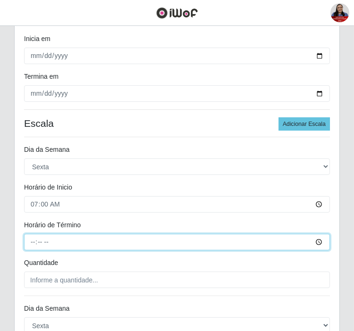
type input "13:00"
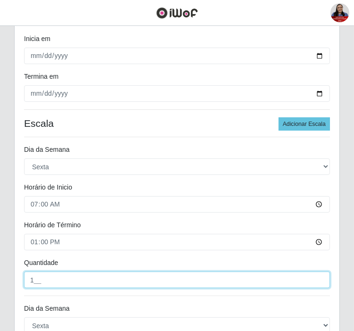
type input "1__"
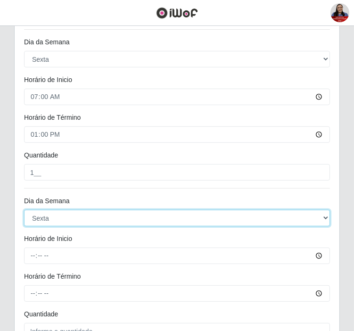
scroll to position [446, 0]
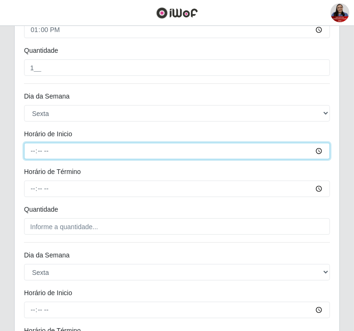
click at [32, 149] on input "Horário de Inicio" at bounding box center [177, 151] width 306 height 17
type input "14:00"
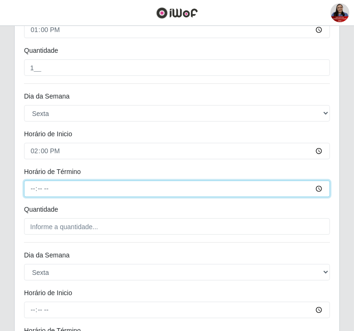
type input "20:00"
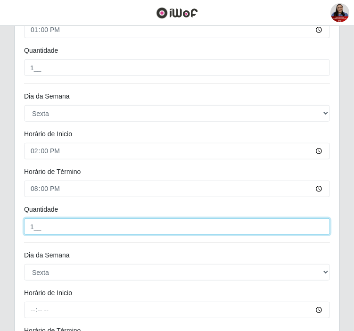
type input "1__"
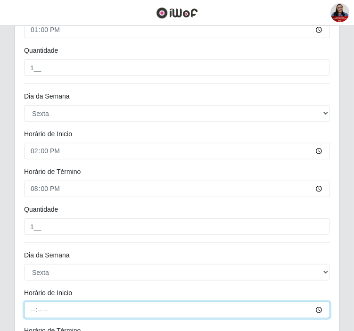
click at [31, 298] on input "Horário de Inicio" at bounding box center [177, 310] width 306 height 17
type input "09:00"
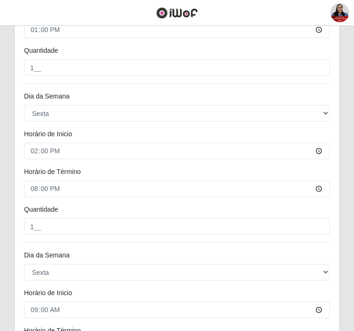
scroll to position [629, 0]
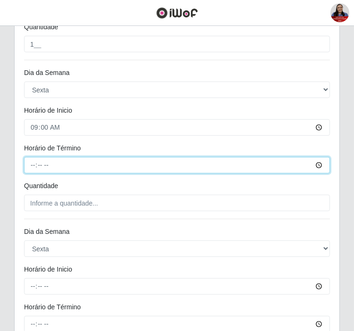
type input "15:00"
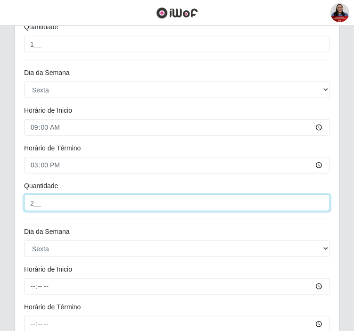
type input "2__"
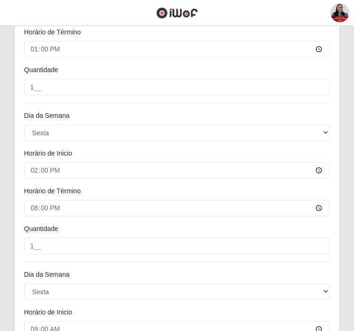
scroll to position [419, 0]
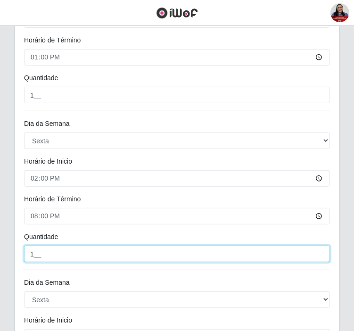
drag, startPoint x: 35, startPoint y: 252, endPoint x: 25, endPoint y: 254, distance: 9.6
click at [25, 254] on input "1__" at bounding box center [177, 254] width 306 height 17
type input "2__"
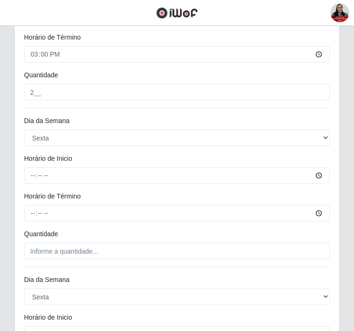
scroll to position [758, 0]
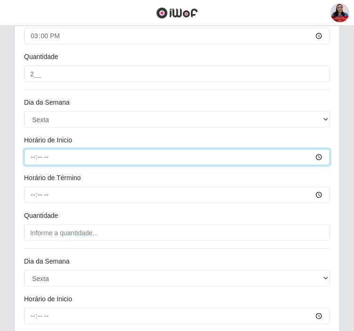
click at [33, 160] on input "Horário de Inicio" at bounding box center [177, 157] width 306 height 17
type input "16:00"
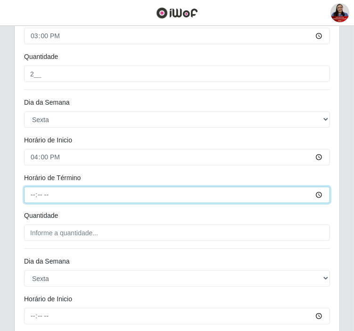
type input "22:00"
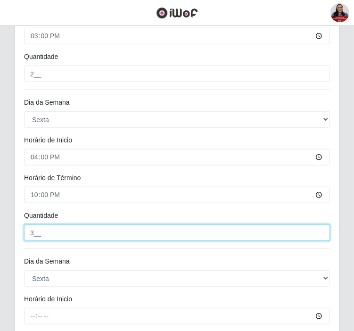
type input "3__"
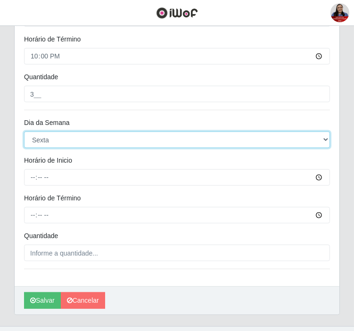
scroll to position [916, 0]
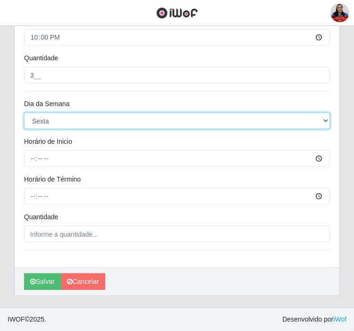
click at [97, 123] on select "[Selecione...] Segunda Terça Quarta Quinta Sexta Sábado Domingo" at bounding box center [177, 121] width 306 height 17
select select "[Selecione...]"
click at [24, 113] on select "[Selecione...] Segunda Terça Quarta Quinta Sexta Sábado Domingo" at bounding box center [177, 121] width 306 height 17
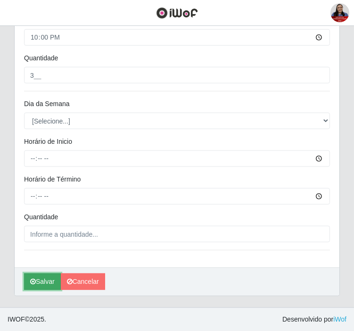
click at [54, 285] on button "Salvar" at bounding box center [42, 282] width 37 height 17
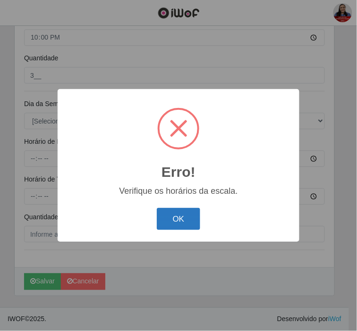
click at [172, 211] on button "OK" at bounding box center [179, 219] width 44 height 22
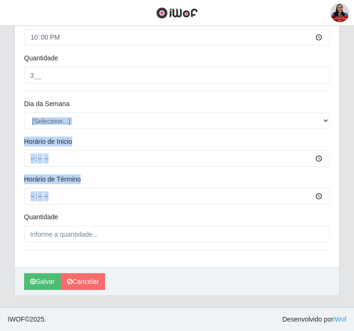
drag, startPoint x: 85, startPoint y: 246, endPoint x: 68, endPoint y: 105, distance: 142.1
drag, startPoint x: 68, startPoint y: 105, endPoint x: 77, endPoint y: 96, distance: 12.7
click at [83, 288] on link "Cancelar" at bounding box center [83, 282] width 44 height 17
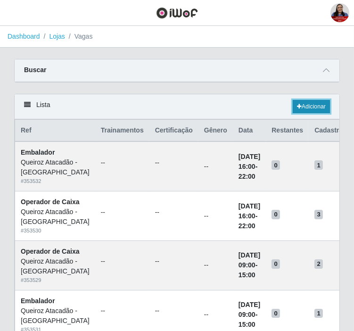
click at [300, 105] on link "Adicionar" at bounding box center [311, 106] width 37 height 13
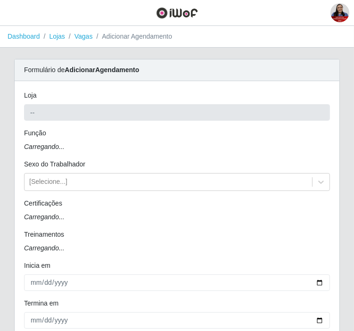
type input "Queiroz Atacadão - [GEOGRAPHIC_DATA]"
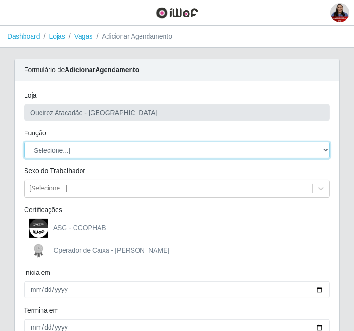
click at [170, 153] on select "[Selecione...] Balconista de Açougue Balconista de Açougue + Balconista de Açou…" at bounding box center [177, 150] width 306 height 17
select select "73"
click at [24, 142] on select "[Selecione...] Balconista de Açougue Balconista de Açougue + Balconista de Açou…" at bounding box center [177, 150] width 306 height 17
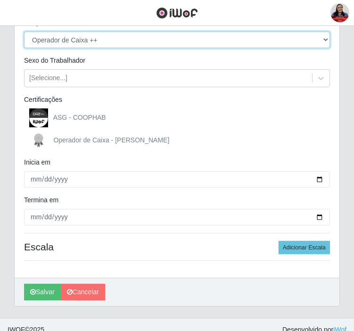
scroll to position [121, 0]
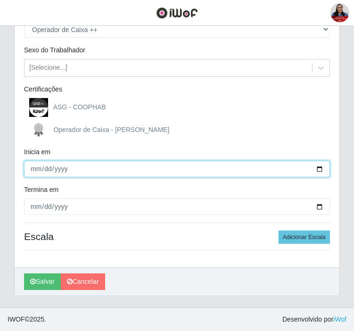
click at [319, 169] on input "Inicia em" at bounding box center [177, 169] width 306 height 17
type input "[DATE]"
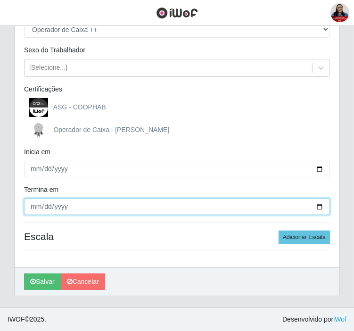
drag, startPoint x: 322, startPoint y: 207, endPoint x: 308, endPoint y: 208, distance: 14.2
click at [322, 207] on input "Termina em" at bounding box center [177, 207] width 306 height 17
type input "[DATE]"
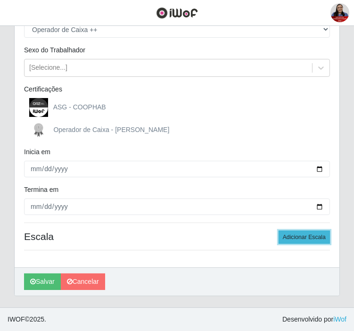
click at [313, 240] on button "Adicionar Escala" at bounding box center [304, 237] width 51 height 13
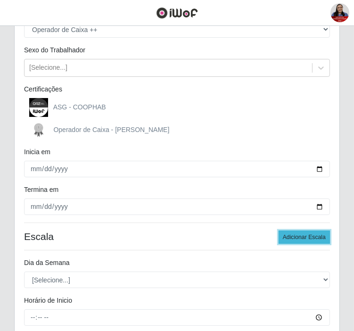
click at [313, 239] on button "Adicionar Escala" at bounding box center [304, 237] width 51 height 13
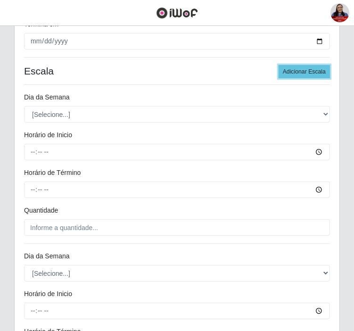
scroll to position [331, 0]
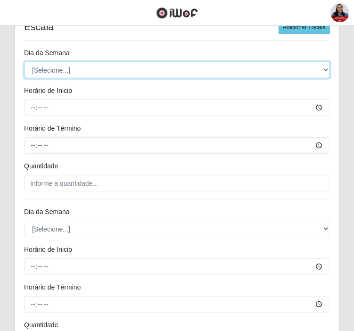
click at [88, 70] on select "[Selecione...] Segunda Terça Quarta Quinta Sexta Sábado Domingo" at bounding box center [177, 70] width 306 height 17
select select "5"
click at [24, 62] on select "[Selecione...] Segunda Terça Quarta Quinta Sexta Sábado Domingo" at bounding box center [177, 70] width 306 height 17
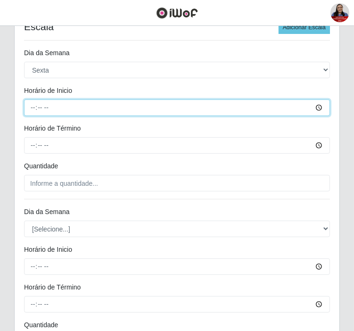
click at [32, 106] on input "Horário de Inicio" at bounding box center [177, 108] width 306 height 17
type input "14:00"
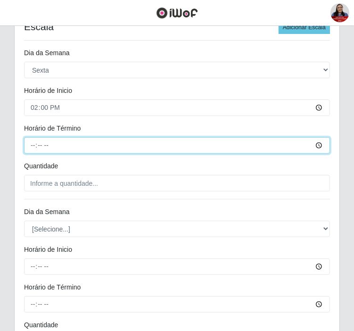
type input "20:00"
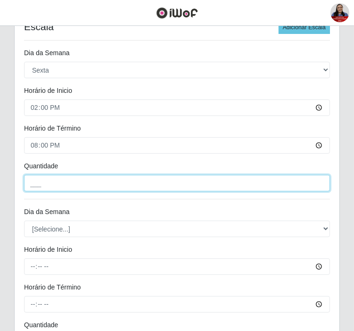
click at [33, 181] on input "___" at bounding box center [177, 183] width 306 height 17
type input "2__"
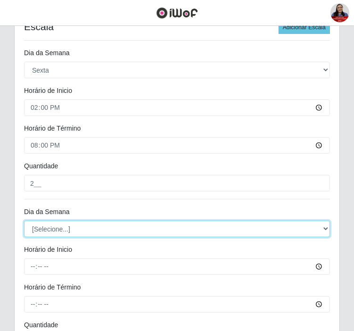
click at [72, 231] on select "[Selecione...] Segunda Terça Quarta Quinta Sexta Sábado Domingo" at bounding box center [177, 229] width 306 height 17
select select "5"
click at [24, 221] on select "[Selecione...] Segunda Terça Quarta Quinta Sexta Sábado Domingo" at bounding box center [177, 229] width 306 height 17
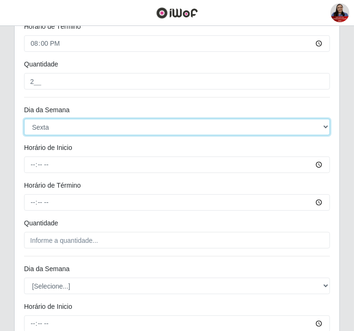
scroll to position [435, 0]
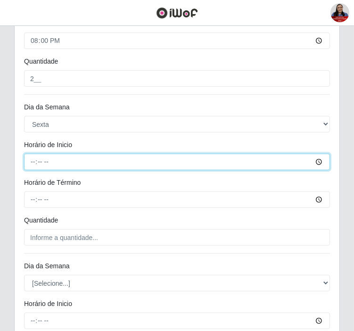
click at [32, 158] on input "Horário de Inicio" at bounding box center [177, 162] width 306 height 17
type input "07:00"
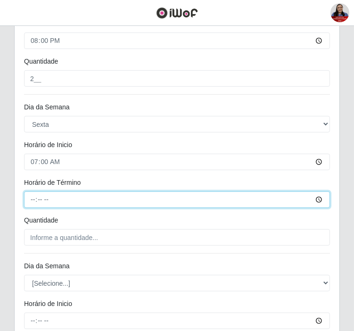
type input "13:00"
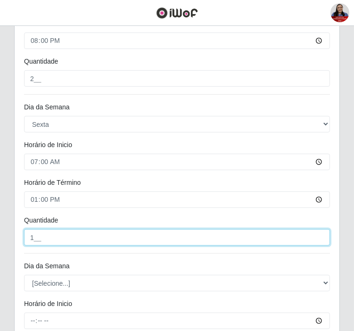
type input "1__"
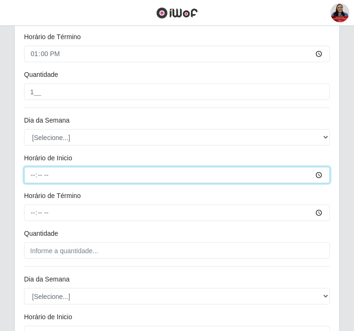
scroll to position [592, 0]
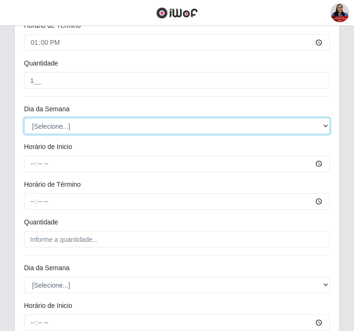
click at [64, 121] on select "[Selecione...] Segunda Terça Quarta Quinta Sexta Sábado Domingo" at bounding box center [177, 126] width 306 height 17
select select "5"
click at [24, 118] on select "[Selecione...] Segunda Terça Quarta Quinta Sexta Sábado Domingo" at bounding box center [177, 126] width 306 height 17
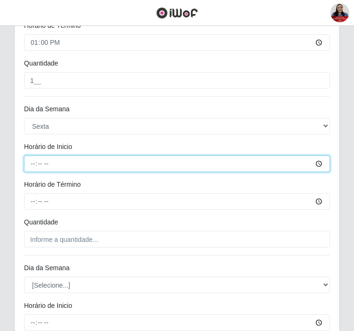
click at [29, 162] on input "Horário de Inicio" at bounding box center [177, 164] width 306 height 17
type input "09:00"
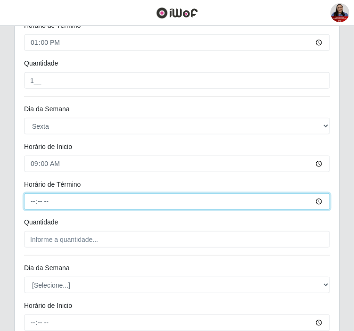
type input "15:00"
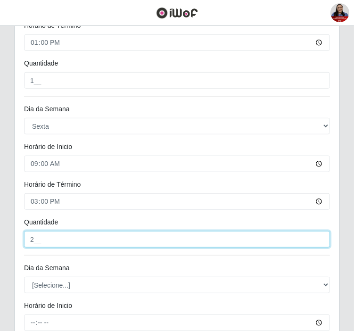
type input "2__"
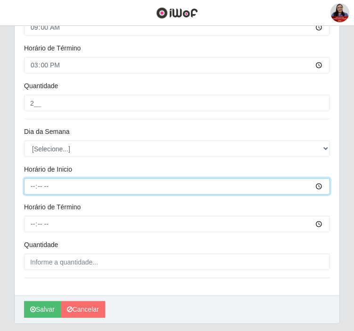
scroll to position [750, 0]
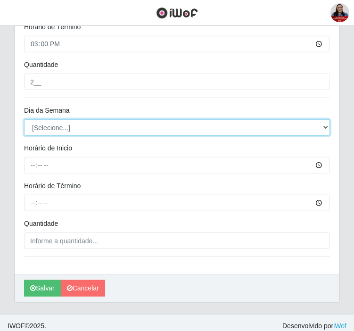
click at [63, 128] on select "[Selecione...] Segunda Terça Quarta Quinta Sexta Sábado Domingo" at bounding box center [177, 127] width 306 height 17
select select "5"
click at [24, 119] on select "[Selecione...] Segunda Terça Quarta Quinta Sexta Sábado Domingo" at bounding box center [177, 127] width 306 height 17
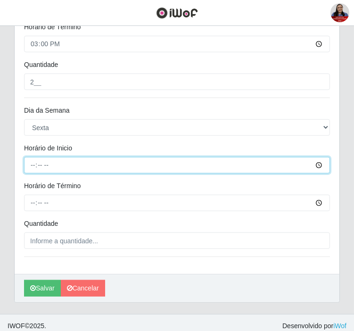
click at [32, 164] on input "Horário de Inicio" at bounding box center [177, 165] width 306 height 17
click at [37, 166] on input "Horário de Inicio" at bounding box center [177, 165] width 306 height 17
type input "16:00"
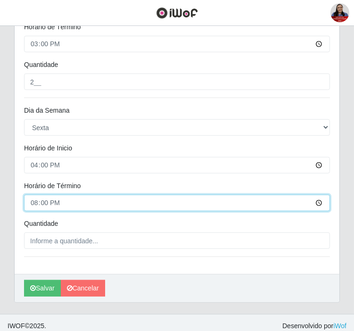
click at [39, 206] on input "20:00" at bounding box center [177, 203] width 306 height 17
click at [35, 205] on input "20:00" at bounding box center [177, 203] width 306 height 17
type input "22:00"
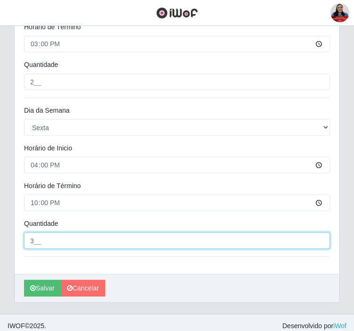
type input "3__"
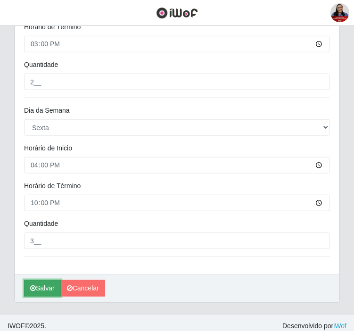
click at [53, 293] on button "Salvar" at bounding box center [42, 288] width 37 height 17
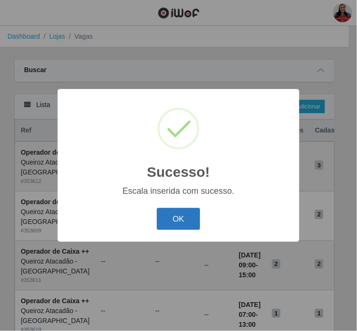
click at [196, 221] on button "OK" at bounding box center [179, 219] width 44 height 22
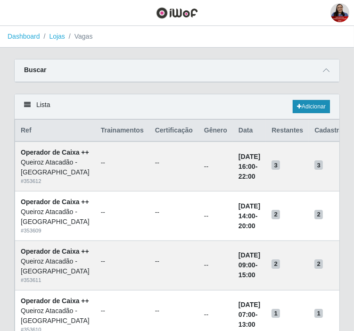
click at [316, 113] on div "Lista Adicionar" at bounding box center [177, 106] width 325 height 25
click at [317, 108] on link "Adicionar" at bounding box center [311, 106] width 37 height 13
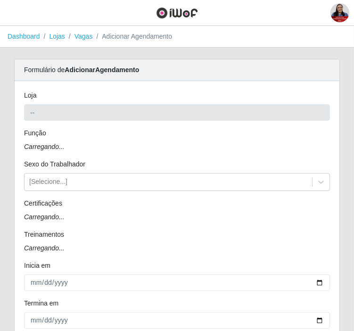
type input "Queiroz Atacadão - [GEOGRAPHIC_DATA]"
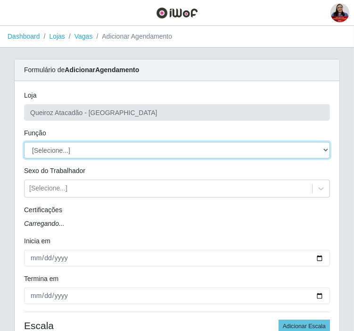
click at [58, 149] on select "[Selecione...] Balconista de Açougue Balconista de Açougue + Balconista de Açou…" at bounding box center [177, 150] width 306 height 17
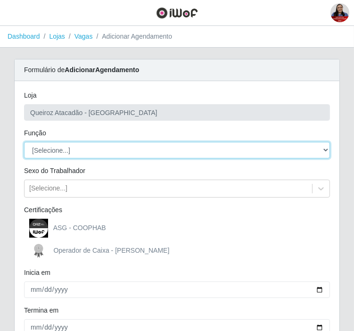
select select "71"
click at [24, 142] on select "[Selecione...] Balconista de Açougue Balconista de Açougue + Balconista de Açou…" at bounding box center [177, 150] width 306 height 17
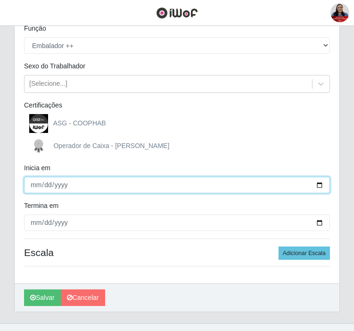
click at [320, 188] on input "Inicia em" at bounding box center [177, 185] width 306 height 17
type input "[DATE]"
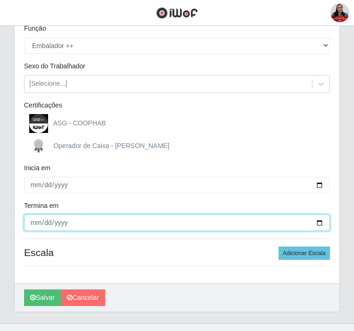
click at [318, 222] on input "Termina em" at bounding box center [177, 223] width 306 height 17
type input "[DATE]"
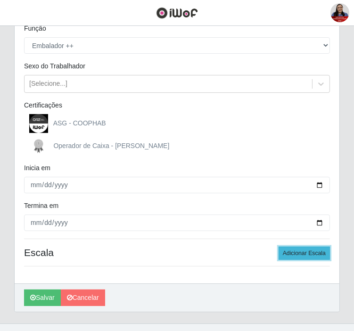
click at [309, 251] on button "Adicionar Escala" at bounding box center [304, 253] width 51 height 13
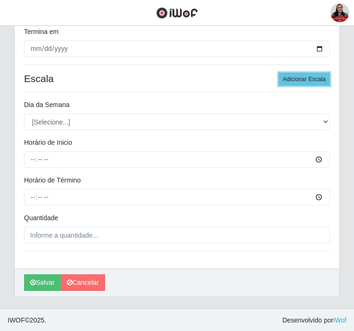
scroll to position [280, 0]
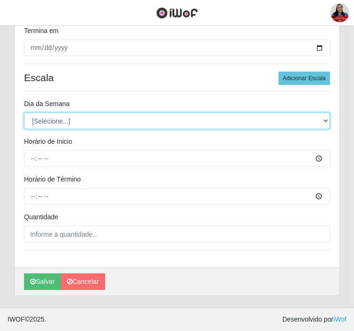
drag, startPoint x: 37, startPoint y: 122, endPoint x: 39, endPoint y: 126, distance: 4.9
click at [37, 122] on select "[Selecione...] Segunda Terça Quarta Quinta Sexta Sábado Domingo" at bounding box center [177, 121] width 306 height 17
select select "5"
click at [24, 113] on select "[Selecione...] Segunda Terça Quarta Quinta Sexta Sábado Domingo" at bounding box center [177, 121] width 306 height 17
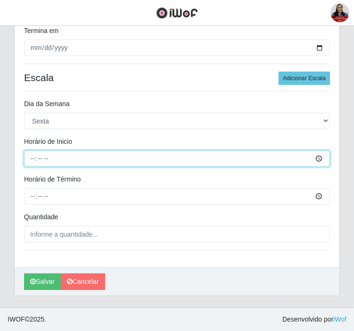
click at [34, 156] on input "Horário de Inicio" at bounding box center [177, 158] width 306 height 17
type input "16:00"
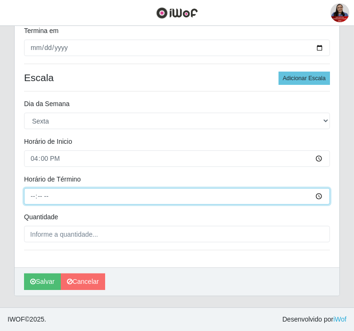
type input "22:00"
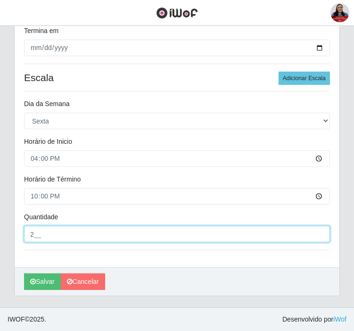
type input "2__"
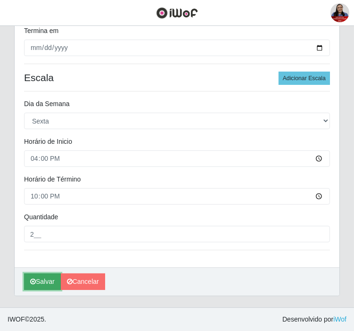
click at [54, 281] on button "Salvar" at bounding box center [42, 282] width 37 height 17
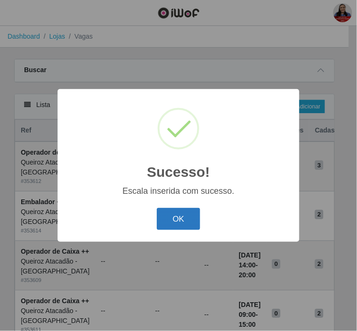
click at [183, 219] on button "OK" at bounding box center [179, 219] width 44 height 22
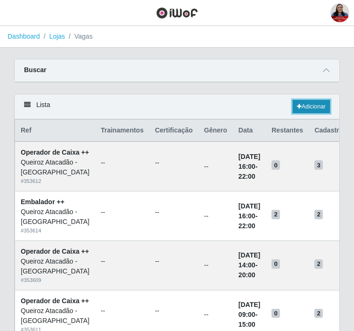
click at [315, 102] on link "Adicionar" at bounding box center [311, 106] width 37 height 13
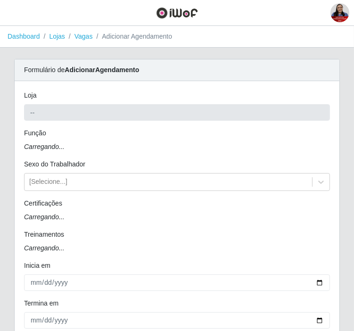
type input "Queiroz Atacadão - [GEOGRAPHIC_DATA]"
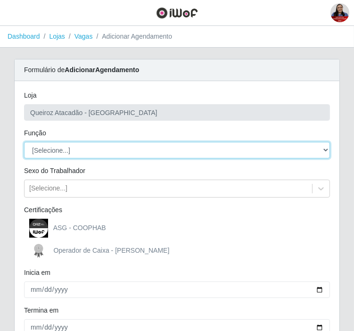
click at [151, 153] on select "[Selecione...] Balconista de Açougue Balconista de Açougue + Balconista de Açou…" at bounding box center [177, 150] width 306 height 17
select select "22"
click at [24, 142] on select "[Selecione...] Balconista de Açougue Balconista de Açougue + Balconista de Açou…" at bounding box center [177, 150] width 306 height 17
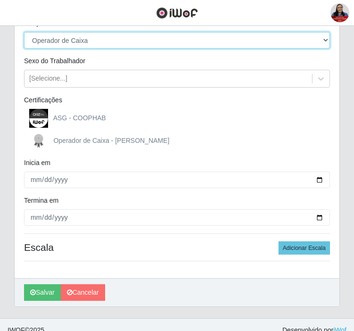
scroll to position [121, 0]
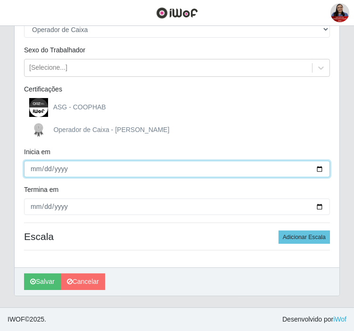
click at [318, 167] on input "Inicia em" at bounding box center [177, 169] width 306 height 17
type input "[DATE]"
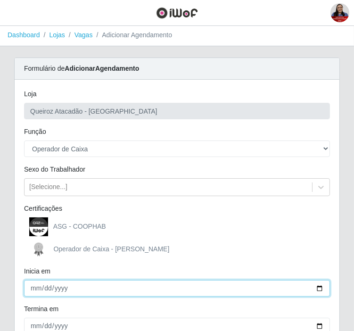
scroll to position [0, 0]
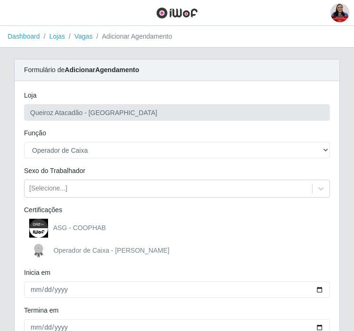
click at [147, 158] on div "[PERSON_NAME] Atacadão - [GEOGRAPHIC_DATA] do Amarante Função [Selecione...] Ba…" at bounding box center [177, 234] width 325 height 307
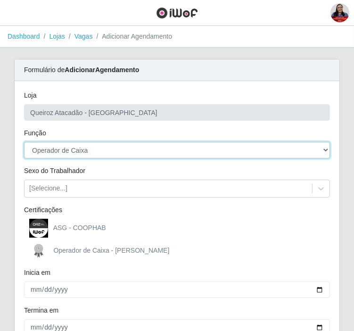
click at [151, 150] on select "[Selecione...] Balconista de Açougue Balconista de Açougue + Balconista de Açou…" at bounding box center [177, 150] width 306 height 17
select select "72"
click at [24, 142] on select "[Selecione...] Balconista de Açougue Balconista de Açougue + Balconista de Açou…" at bounding box center [177, 150] width 306 height 17
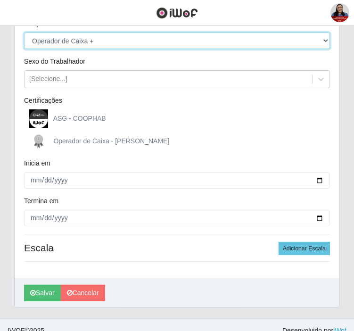
scroll to position [121, 0]
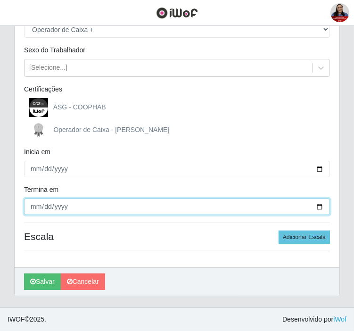
click at [320, 206] on input "Termina em" at bounding box center [177, 207] width 306 height 17
type input "[DATE]"
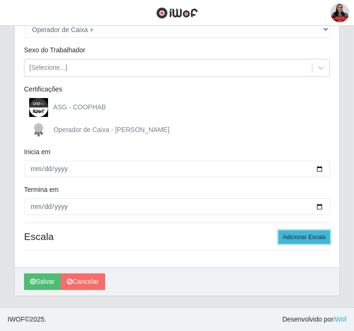
click at [298, 232] on button "Adicionar Escala" at bounding box center [304, 237] width 51 height 13
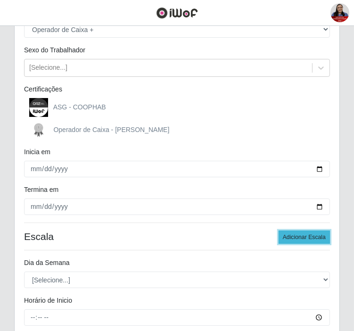
click at [298, 232] on button "Adicionar Escala" at bounding box center [304, 237] width 51 height 13
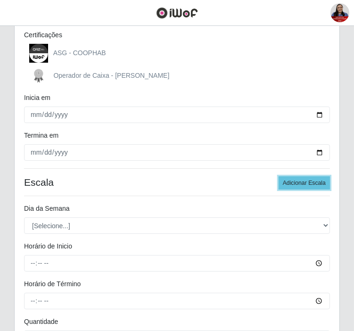
scroll to position [278, 0]
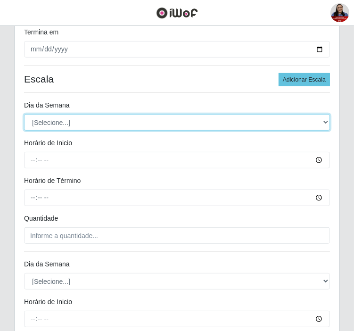
click at [141, 124] on select "[Selecione...] Segunda Terça Quarta Quinta Sexta Sábado Domingo" at bounding box center [177, 122] width 306 height 17
select select "6"
click at [24, 114] on select "[Selecione...] Segunda Terça Quarta Quinta Sexta Sábado Domingo" at bounding box center [177, 122] width 306 height 17
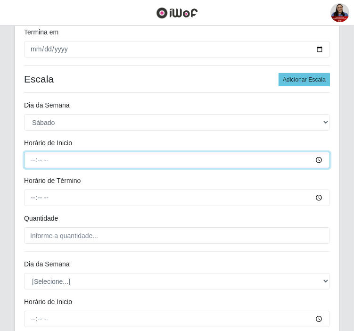
click at [35, 159] on input "Horário de Inicio" at bounding box center [177, 160] width 306 height 17
type input "07:00"
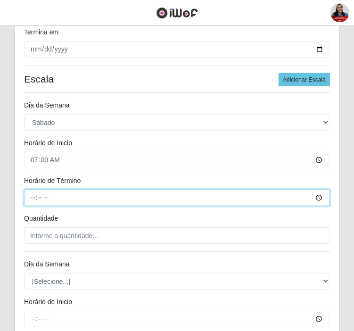
type input "13:00"
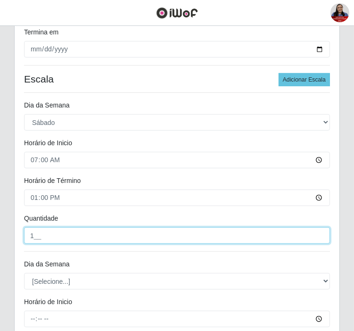
type input "1__"
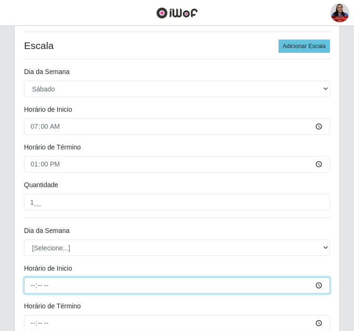
scroll to position [488, 0]
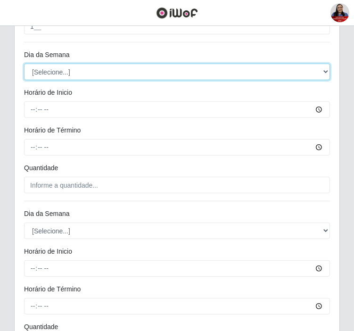
click at [60, 69] on select "[Selecione...] Segunda Terça Quarta Quinta Sexta Sábado Domingo" at bounding box center [177, 72] width 306 height 17
select select "6"
click at [24, 64] on select "[Selecione...] Segunda Terça Quarta Quinta Sexta Sábado Domingo" at bounding box center [177, 72] width 306 height 17
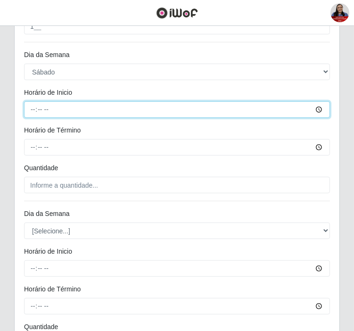
click at [31, 107] on input "Horário de Inicio" at bounding box center [177, 109] width 306 height 17
click at [34, 110] on input "02:59" at bounding box center [177, 109] width 306 height 17
type input "09:00"
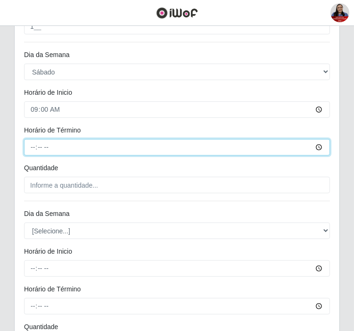
type input "15:00"
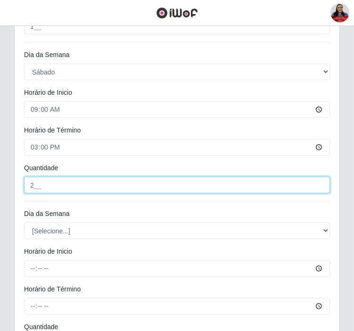
type input "2__"
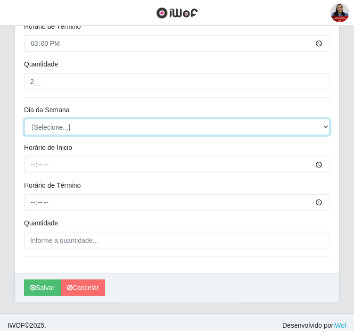
scroll to position [592, 0]
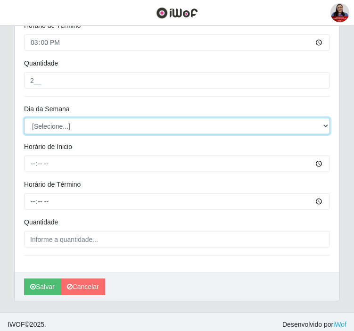
click at [75, 126] on select "[Selecione...] Segunda Terça Quarta Quinta Sexta Sábado Domingo" at bounding box center [177, 126] width 306 height 17
select select "6"
click at [24, 118] on select "[Selecione...] Segunda Terça Quarta Quinta Sexta Sábado Domingo" at bounding box center [177, 126] width 306 height 17
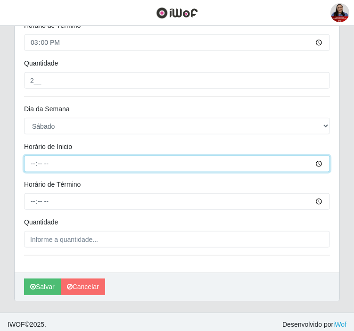
click at [33, 161] on input "Horário de Inicio" at bounding box center [177, 164] width 306 height 17
type input "16:00"
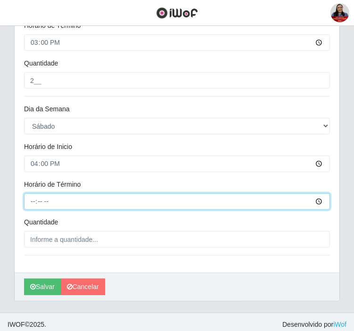
type input "22:00"
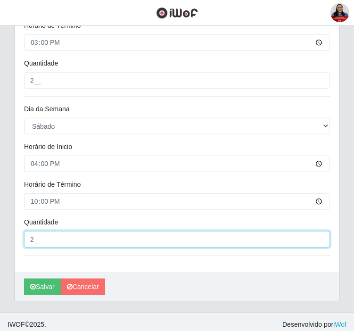
type input "2__"
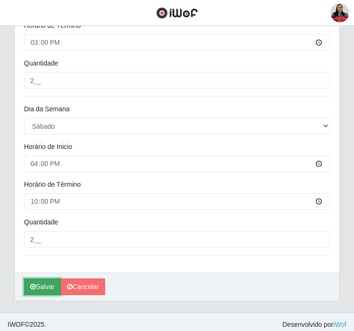
click at [40, 290] on button "Salvar" at bounding box center [42, 287] width 37 height 17
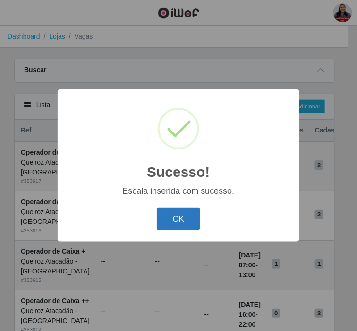
click at [176, 223] on button "OK" at bounding box center [179, 219] width 44 height 22
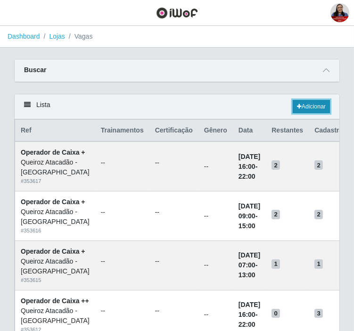
click at [308, 109] on link "Adicionar" at bounding box center [311, 106] width 37 height 13
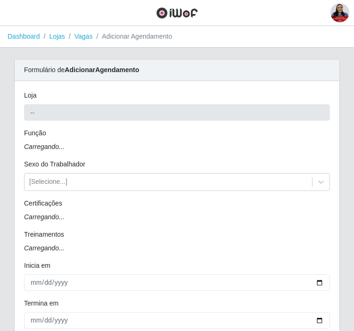
type input "Queiroz Atacadão - [GEOGRAPHIC_DATA]"
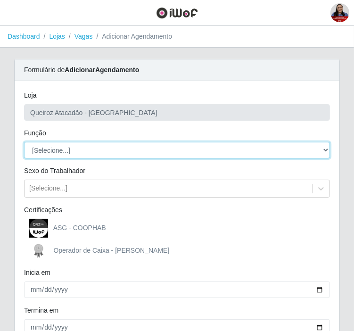
drag, startPoint x: 158, startPoint y: 151, endPoint x: 156, endPoint y: 159, distance: 8.8
click at [158, 151] on select "[Selecione...] Balconista de Açougue Balconista de Açougue + Balconista de Açou…" at bounding box center [177, 150] width 306 height 17
select select "70"
click at [24, 142] on select "[Selecione...] Balconista de Açougue Balconista de Açougue + Balconista de Açou…" at bounding box center [177, 150] width 306 height 17
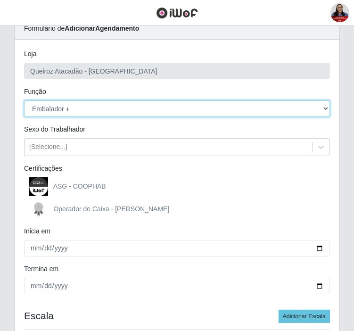
scroll to position [105, 0]
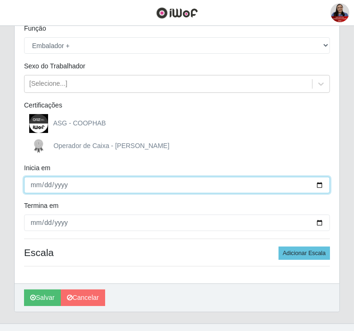
click at [321, 184] on input "Inicia em" at bounding box center [177, 185] width 306 height 17
type input "[DATE]"
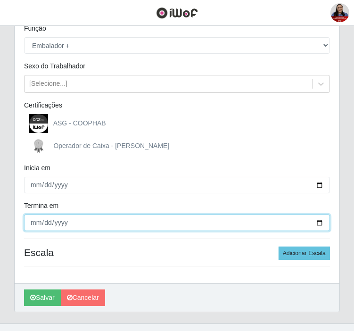
click at [319, 220] on input "Termina em" at bounding box center [177, 223] width 306 height 17
type input "[DATE]"
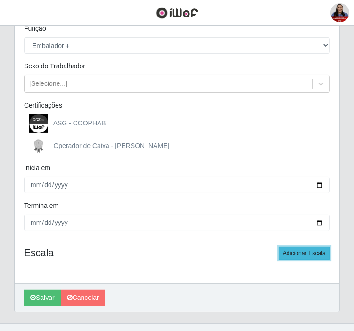
click at [296, 249] on button "Adicionar Escala" at bounding box center [304, 253] width 51 height 13
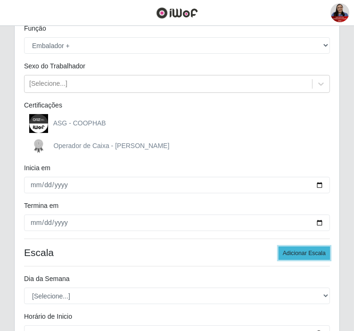
click at [297, 248] on button "Adicionar Escala" at bounding box center [304, 253] width 51 height 13
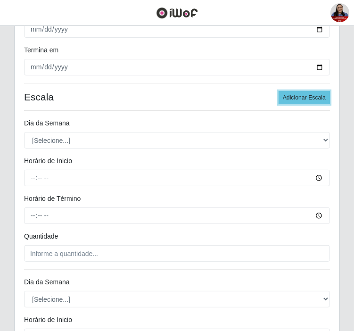
scroll to position [262, 0]
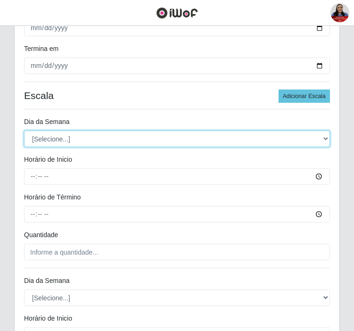
click at [57, 133] on select "[Selecione...] Segunda Terça Quarta Quinta Sexta Sábado Domingo" at bounding box center [177, 139] width 306 height 17
select select "6"
click at [24, 131] on select "[Selecione...] Segunda Terça Quarta Quinta Sexta Sábado Domingo" at bounding box center [177, 139] width 306 height 17
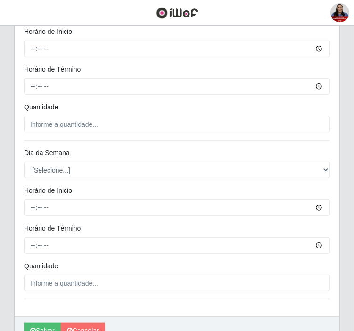
scroll to position [419, 0]
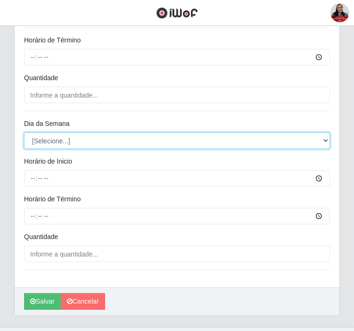
click at [78, 147] on select "[Selecione...] Segunda Terça Quarta Quinta Sexta Sábado Domingo" at bounding box center [177, 141] width 306 height 17
select select "6"
click at [24, 133] on select "[Selecione...] Segunda Terça Quarta Quinta Sexta Sábado Domingo" at bounding box center [177, 141] width 306 height 17
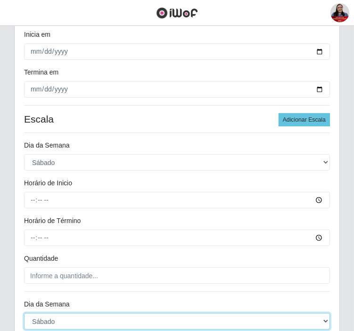
scroll to position [209, 0]
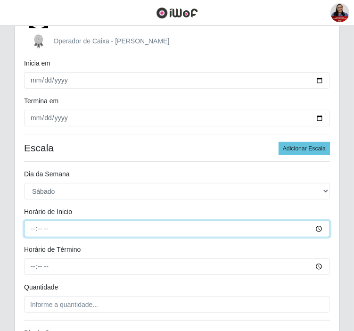
click at [34, 229] on input "Horário de Inicio" at bounding box center [177, 229] width 306 height 17
type input "09:00"
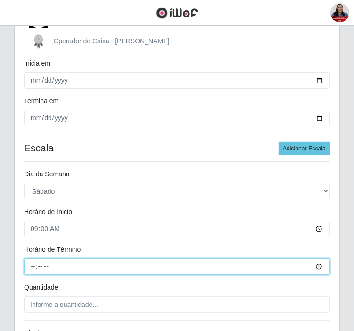
type input "15:00"
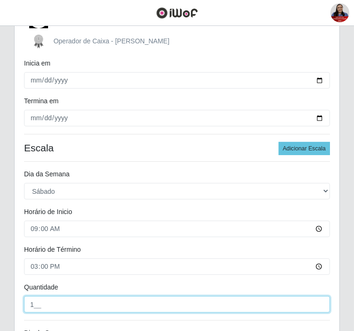
type input "1__"
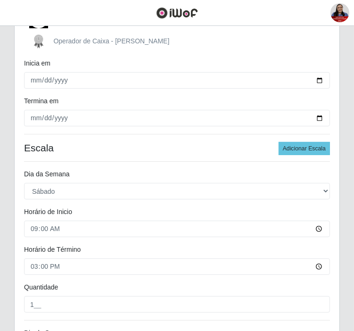
scroll to position [394, 0]
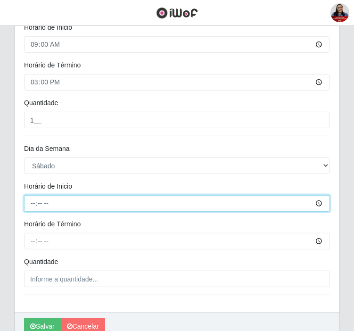
type input "16:00"
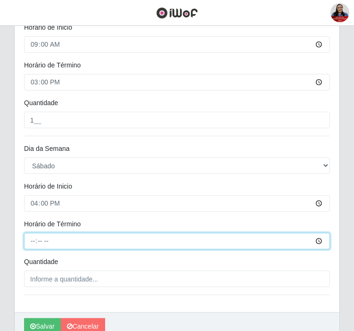
type input "22:00"
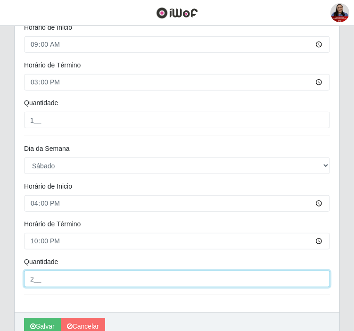
type input "2__"
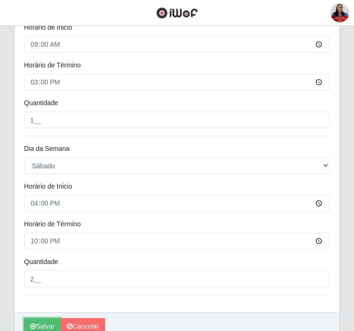
scroll to position [398, 0]
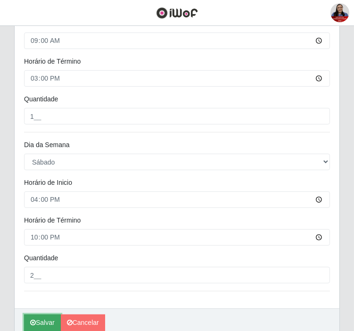
click at [40, 298] on button "Salvar" at bounding box center [42, 323] width 37 height 17
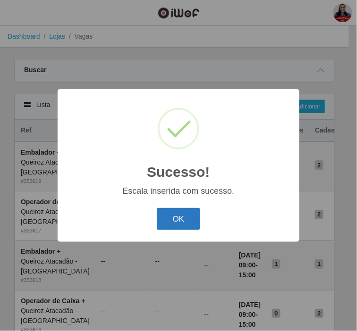
click at [176, 217] on button "OK" at bounding box center [179, 219] width 44 height 22
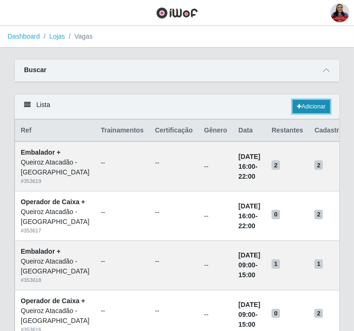
click at [322, 108] on link "Adicionar" at bounding box center [311, 106] width 37 height 13
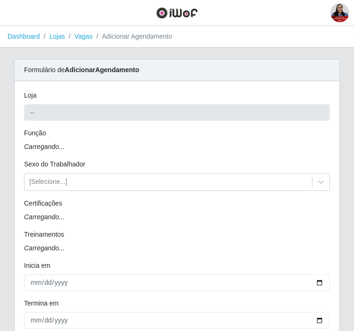
type input "Queiroz Atacadão - [GEOGRAPHIC_DATA]"
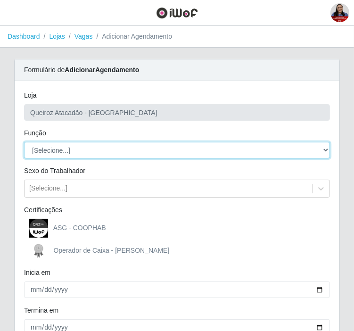
click at [77, 154] on select "[Selecione...] Balconista de Açougue Balconista de Açougue + Balconista de Açou…" at bounding box center [177, 150] width 306 height 17
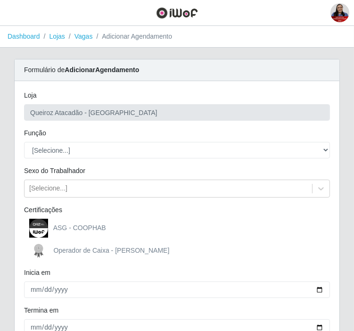
click at [275, 231] on div "ASG - COOPHAB" at bounding box center [177, 228] width 306 height 19
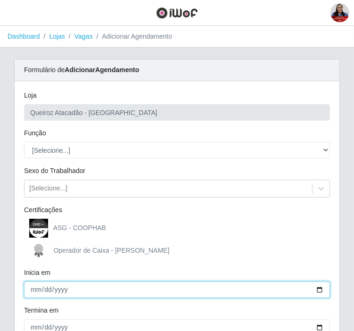
click at [314, 289] on input "Inicia em" at bounding box center [177, 290] width 306 height 17
click at [319, 289] on input "Inicia em" at bounding box center [177, 290] width 306 height 17
type input "[DATE]"
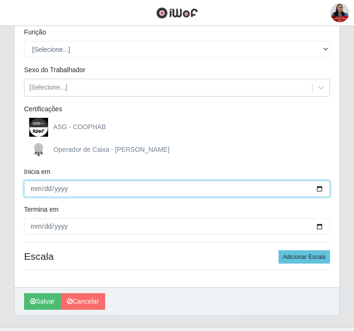
scroll to position [105, 0]
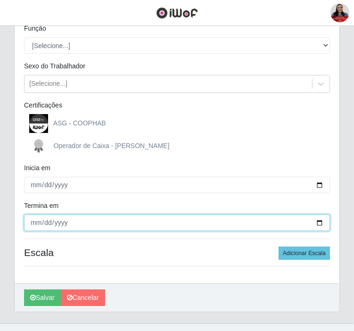
click at [320, 221] on input "Termina em" at bounding box center [177, 223] width 306 height 17
type input "[DATE]"
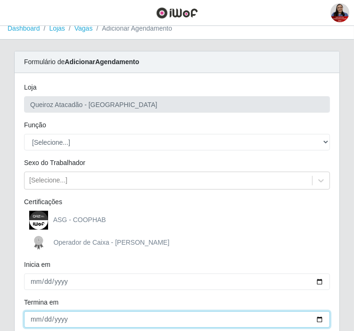
scroll to position [0, 0]
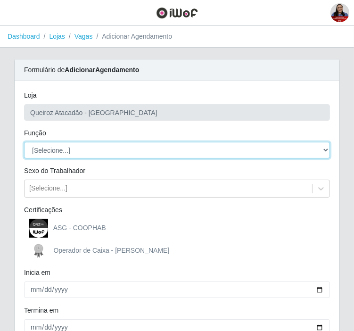
click at [87, 145] on select "[Selecione...] Balconista de Açougue Balconista de Açougue + Balconista de Açou…" at bounding box center [177, 150] width 306 height 17
select select "72"
click at [24, 142] on select "[Selecione...] Balconista de Açougue Balconista de Açougue + Balconista de Açou…" at bounding box center [177, 150] width 306 height 17
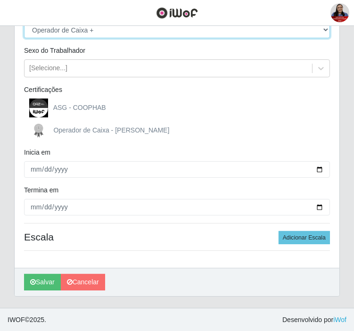
scroll to position [121, 0]
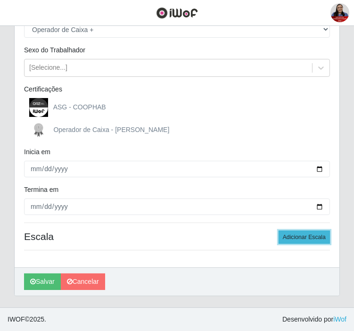
click at [305, 237] on button "Adicionar Escala" at bounding box center [304, 237] width 51 height 13
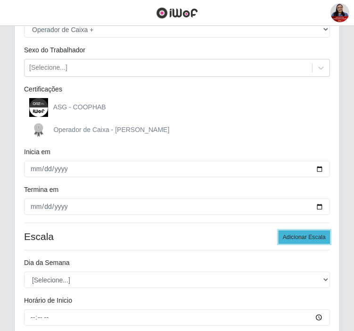
click at [305, 237] on button "Adicionar Escala" at bounding box center [304, 237] width 51 height 13
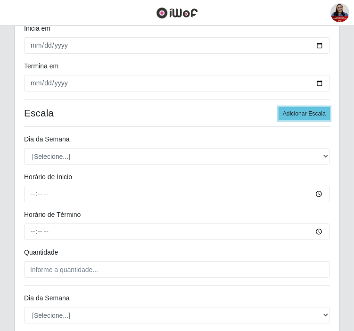
scroll to position [278, 0]
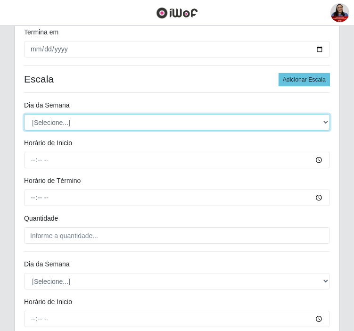
click at [130, 122] on select "[Selecione...] Segunda Terça Quarta Quinta Sexta Sábado Domingo" at bounding box center [177, 122] width 306 height 17
select select "0"
click at [24, 114] on select "[Selecione...] Segunda Terça Quarta Quinta Sexta Sábado Domingo" at bounding box center [177, 122] width 306 height 17
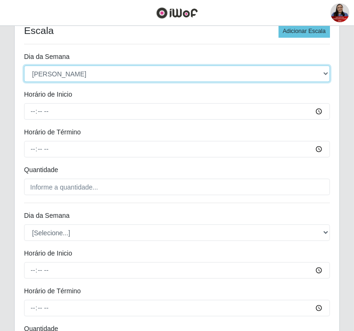
scroll to position [383, 0]
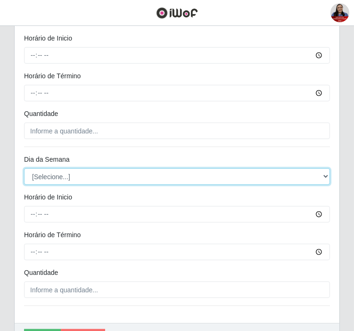
click at [90, 175] on select "[Selecione...] Segunda Terça Quarta Quinta Sexta Sábado Domingo" at bounding box center [177, 176] width 306 height 17
select select "0"
click at [24, 168] on select "[Selecione...] Segunda Terça Quarta Quinta Sexta Sábado Domingo" at bounding box center [177, 176] width 306 height 17
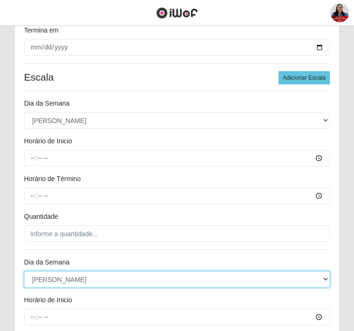
scroll to position [278, 0]
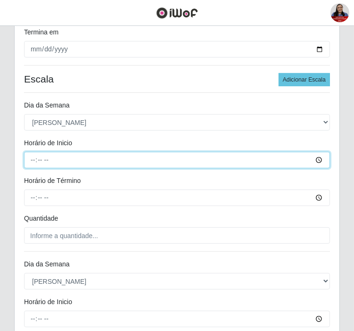
click at [34, 155] on input "Horário de Inicio" at bounding box center [177, 160] width 306 height 17
type input "07:00"
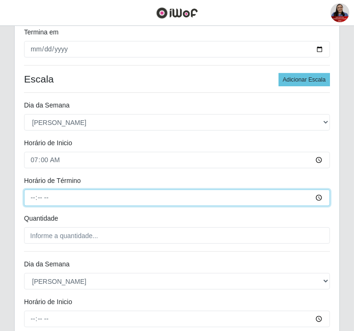
type input "13:00"
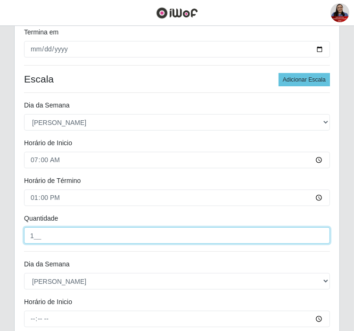
type input "1__"
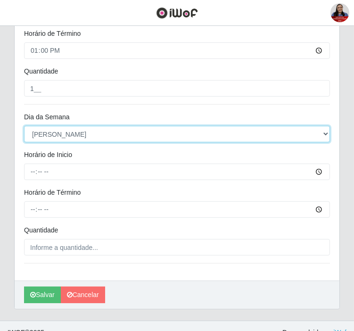
scroll to position [435, 0]
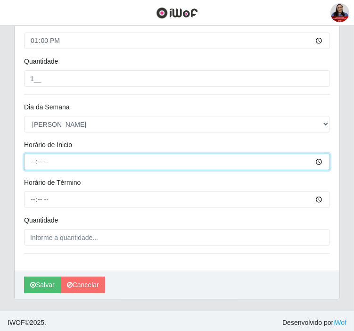
click at [32, 163] on input "Horário de Inicio" at bounding box center [177, 162] width 306 height 17
type input "09:00"
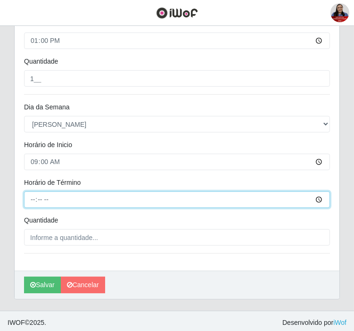
type input "15:00"
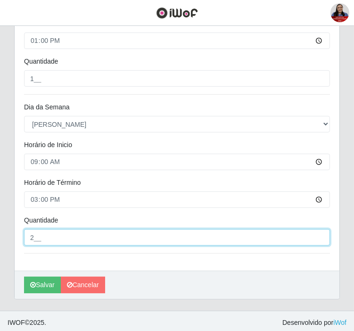
type input "2__"
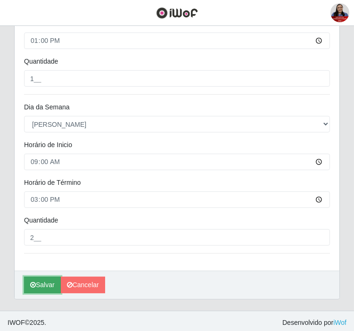
click at [50, 289] on button "Salvar" at bounding box center [42, 285] width 37 height 17
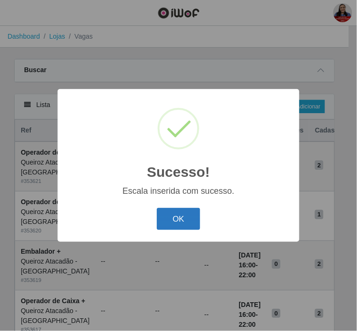
click at [175, 223] on button "OK" at bounding box center [179, 219] width 44 height 22
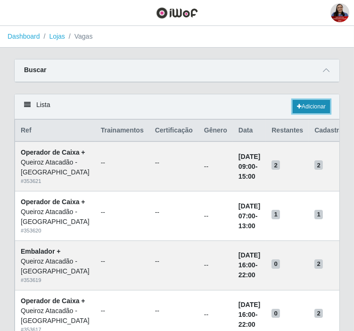
click at [307, 104] on link "Adicionar" at bounding box center [311, 106] width 37 height 13
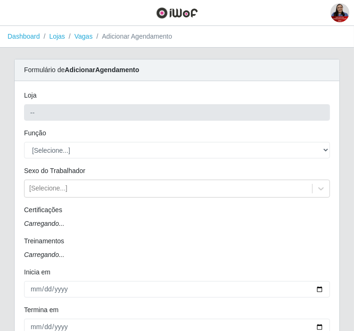
type input "Queiroz Atacadão - [GEOGRAPHIC_DATA]"
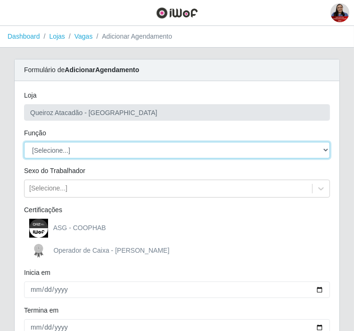
click at [66, 151] on select "[Selecione...] Balconista de Açougue Balconista de Açougue + Balconista de Açou…" at bounding box center [177, 150] width 306 height 17
select select "70"
click at [24, 142] on select "[Selecione...] Balconista de Açougue Balconista de Açougue + Balconista de Açou…" at bounding box center [177, 150] width 306 height 17
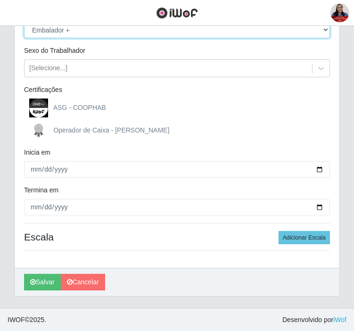
scroll to position [121, 0]
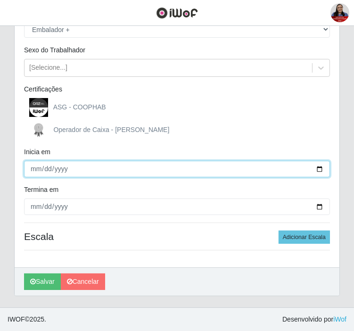
click at [322, 170] on input "Inicia em" at bounding box center [177, 169] width 306 height 17
type input "[DATE]"
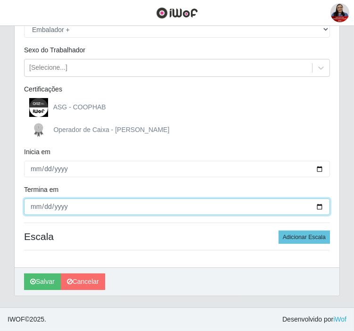
click at [317, 207] on input "Termina em" at bounding box center [177, 207] width 306 height 17
type input "[DATE]"
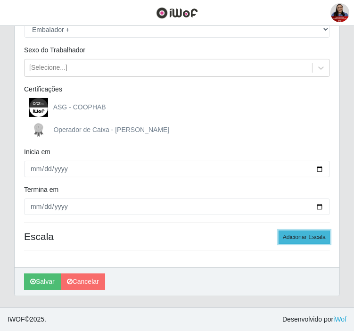
click at [314, 234] on button "Adicionar Escala" at bounding box center [304, 237] width 51 height 13
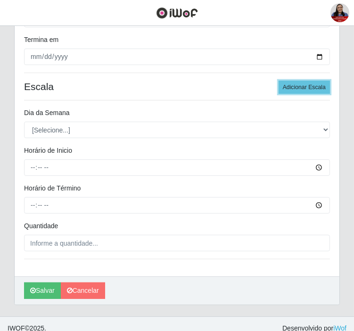
scroll to position [280, 0]
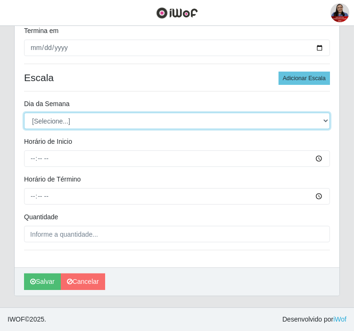
click at [109, 124] on select "[Selecione...] Segunda Terça Quarta Quinta Sexta Sábado Domingo" at bounding box center [177, 121] width 306 height 17
select select "0"
click at [24, 113] on select "[Selecione...] Segunda Terça Quarta Quinta Sexta Sábado Domingo" at bounding box center [177, 121] width 306 height 17
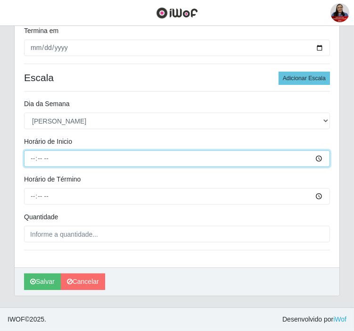
click at [32, 154] on input "Horário de Inicio" at bounding box center [177, 158] width 306 height 17
type input "09:00"
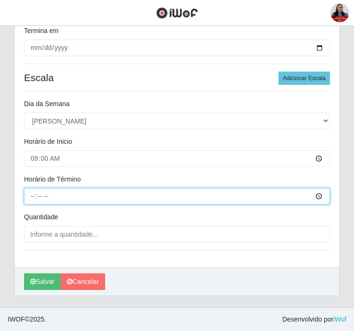
type input "15:00"
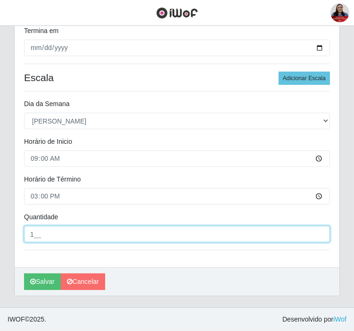
type input "1__"
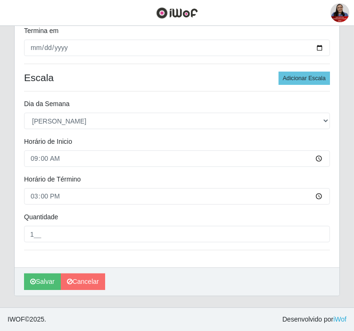
click at [49, 273] on div "[PERSON_NAME]" at bounding box center [177, 281] width 325 height 28
click at [46, 276] on button "Salvar" at bounding box center [42, 282] width 37 height 17
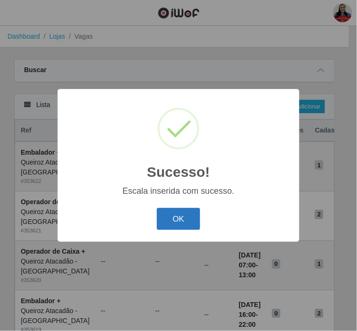
click at [178, 220] on button "OK" at bounding box center [179, 219] width 44 height 22
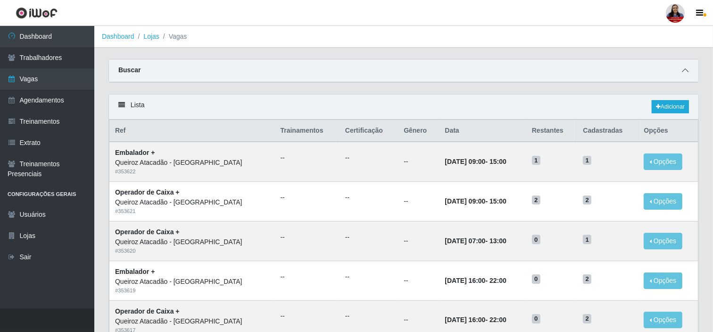
click at [642, 69] on icon at bounding box center [685, 70] width 7 height 7
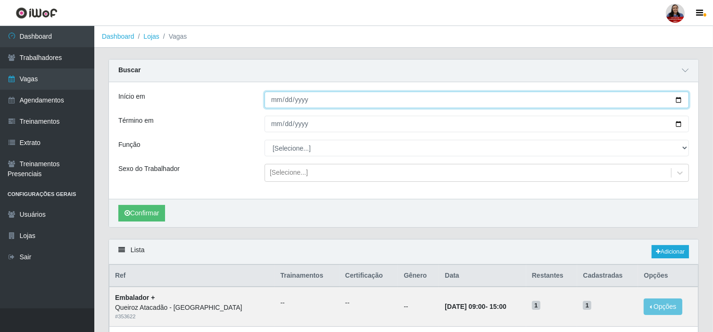
click at [642, 99] on input "Início em" at bounding box center [477, 100] width 425 height 17
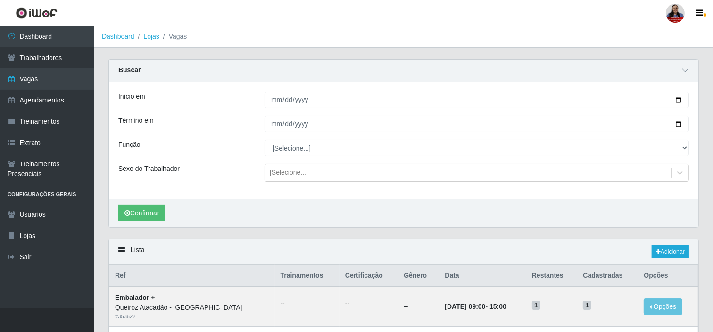
click at [234, 104] on div "Início em" at bounding box center [184, 100] width 146 height 17
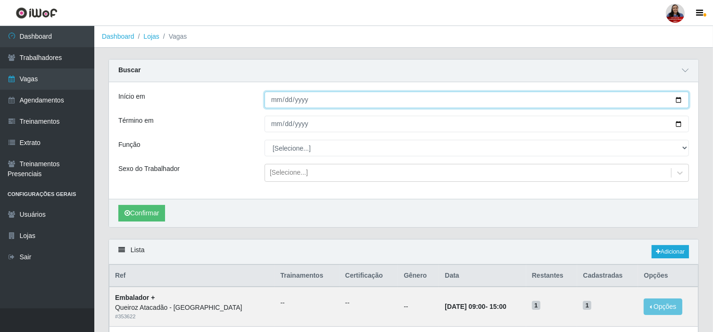
click at [642, 97] on input "Início em" at bounding box center [477, 100] width 425 height 17
type input "[DATE]"
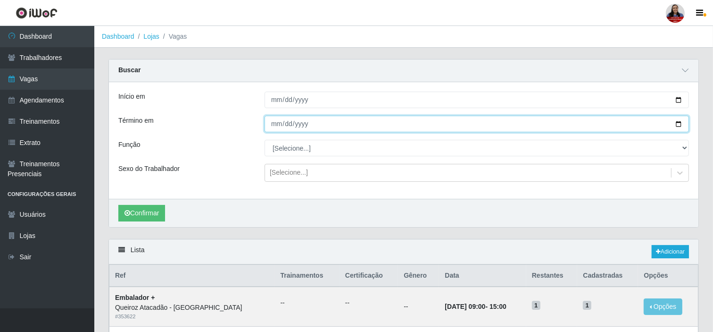
click at [642, 121] on input "Término em" at bounding box center [477, 124] width 425 height 17
type input "[DATE]"
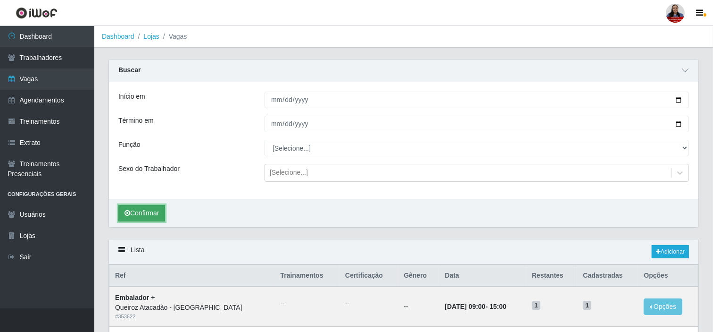
click at [156, 205] on button "Confirmar" at bounding box center [141, 213] width 47 height 17
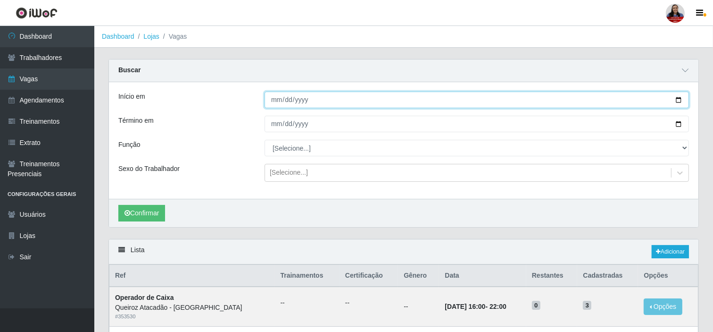
click at [642, 102] on input "[DATE]" at bounding box center [477, 100] width 425 height 17
type input "[DATE]"
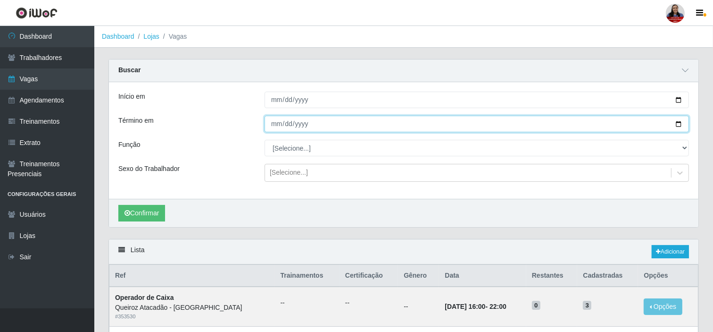
click at [642, 127] on input "[DATE]" at bounding box center [477, 124] width 425 height 17
type input "[DATE]"
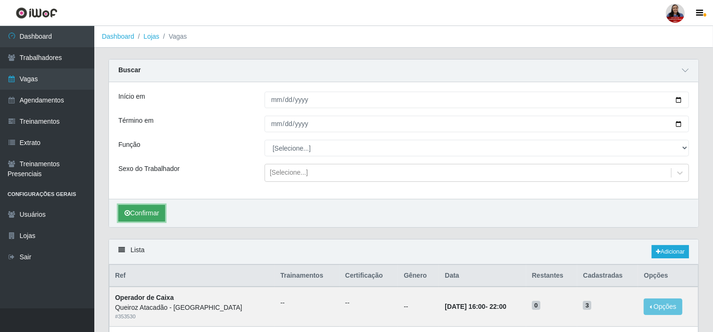
click at [157, 209] on button "Confirmar" at bounding box center [141, 213] width 47 height 17
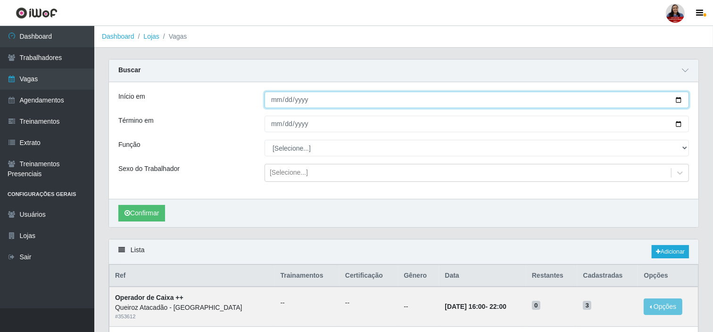
click at [642, 102] on input "[DATE]" at bounding box center [477, 100] width 425 height 17
type input "[DATE]"
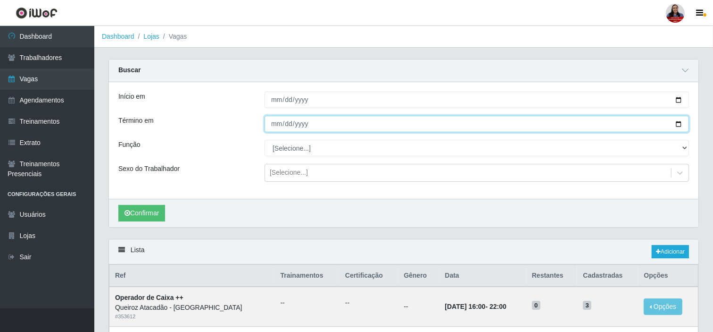
drag, startPoint x: 680, startPoint y: 125, endPoint x: 665, endPoint y: 129, distance: 15.5
click at [642, 125] on input "[DATE]" at bounding box center [477, 124] width 425 height 17
type input "[DATE]"
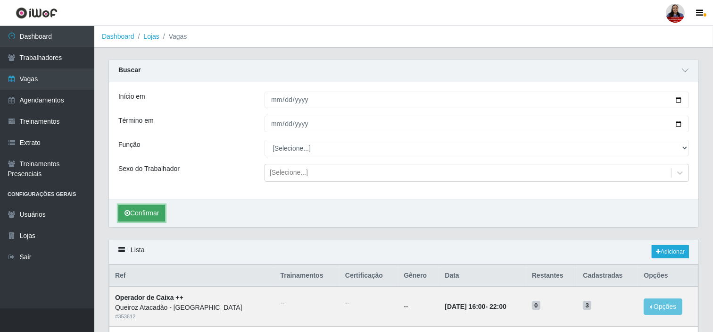
click at [156, 217] on button "Confirmar" at bounding box center [141, 213] width 47 height 17
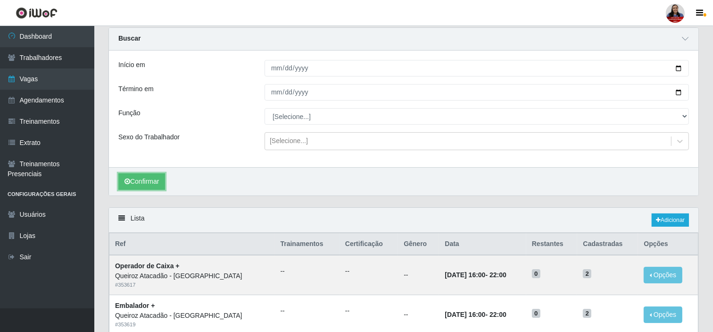
scroll to position [8, 0]
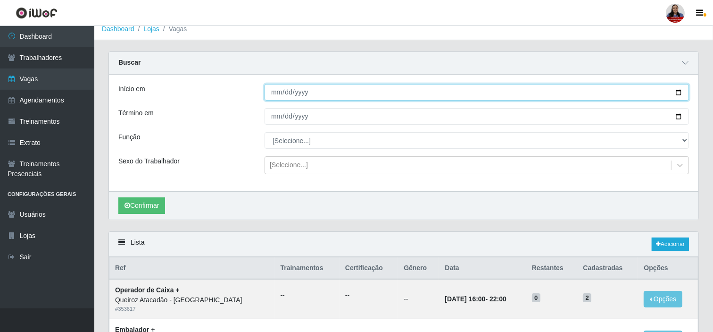
click at [642, 92] on input "[DATE]" at bounding box center [477, 92] width 425 height 17
type input "[DATE]"
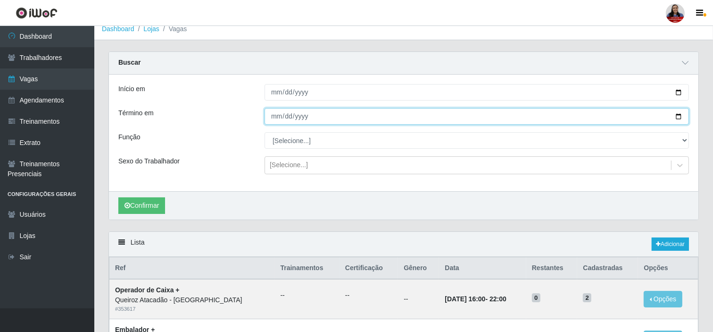
drag, startPoint x: 678, startPoint y: 116, endPoint x: 667, endPoint y: 121, distance: 12.9
click at [642, 117] on input "[DATE]" at bounding box center [477, 116] width 425 height 17
type input "[DATE]"
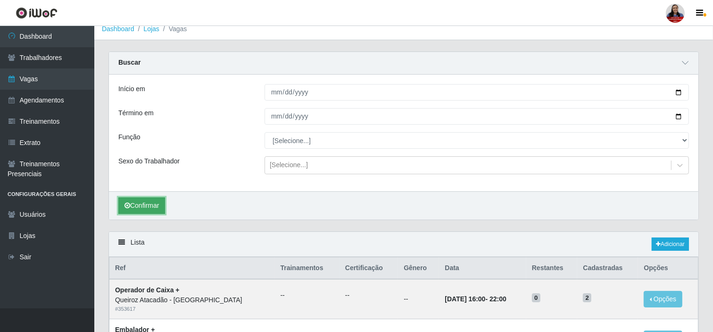
click at [158, 203] on button "Confirmar" at bounding box center [141, 205] width 47 height 17
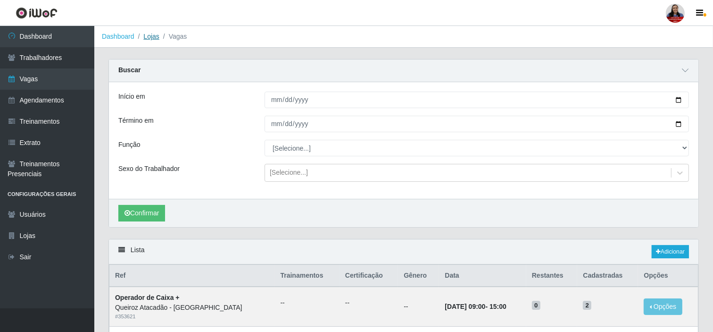
click at [150, 36] on link "Lojas" at bounding box center [151, 37] width 16 height 8
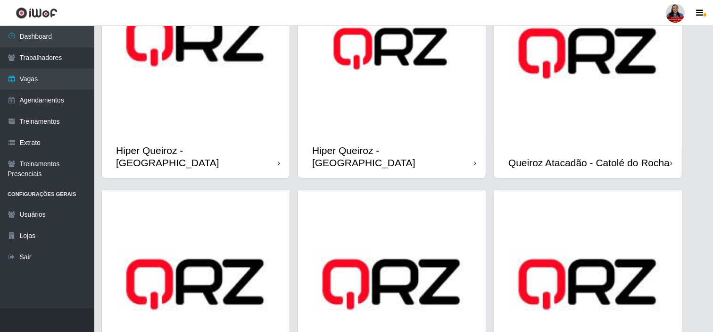
scroll to position [472, 0]
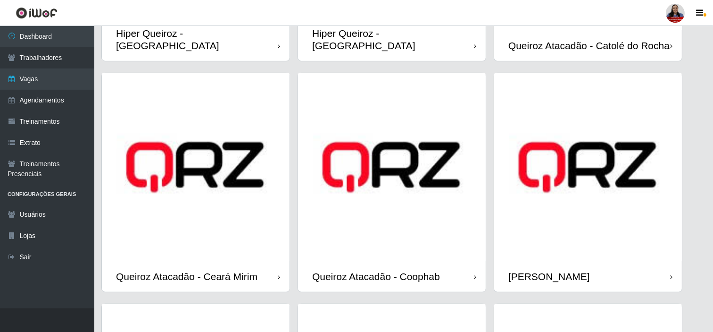
click at [236, 39] on div "Hiper Queiroz - [GEOGRAPHIC_DATA]" at bounding box center [197, 39] width 162 height 24
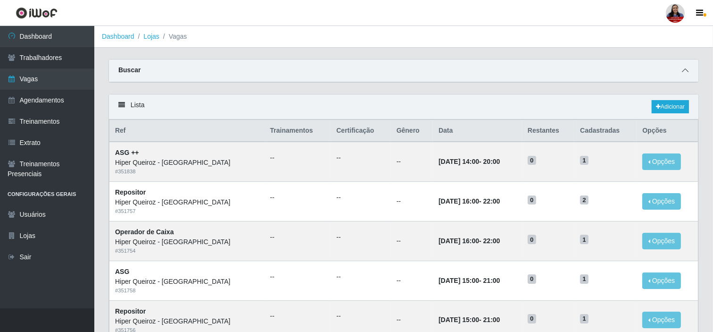
click at [642, 69] on span at bounding box center [685, 70] width 11 height 11
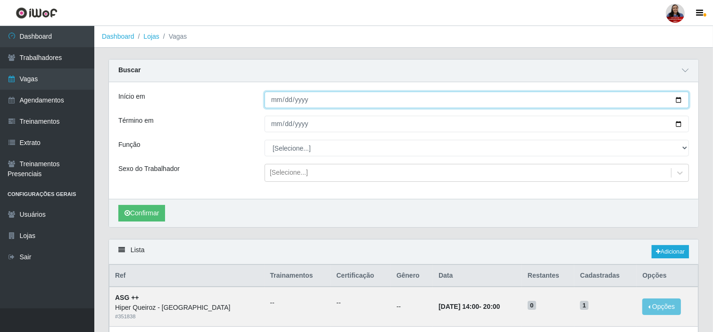
click at [642, 100] on input "Início em" at bounding box center [477, 100] width 425 height 17
type input "[DATE]"
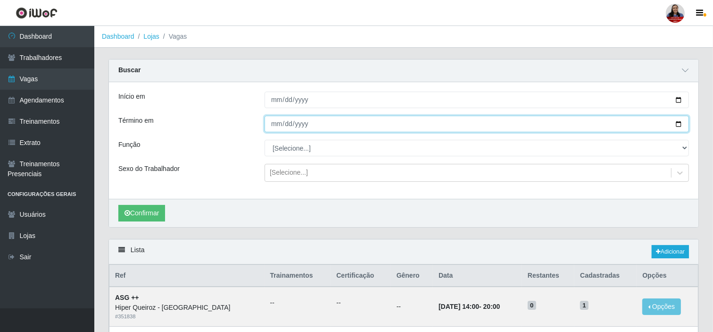
click at [642, 120] on input "Término em" at bounding box center [477, 124] width 425 height 17
type input "[DATE]"
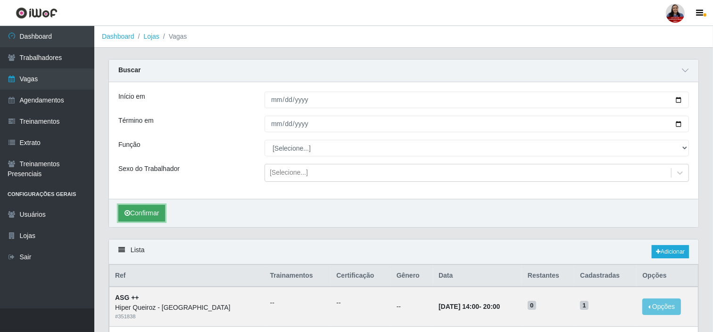
click at [142, 216] on button "Confirmar" at bounding box center [141, 213] width 47 height 17
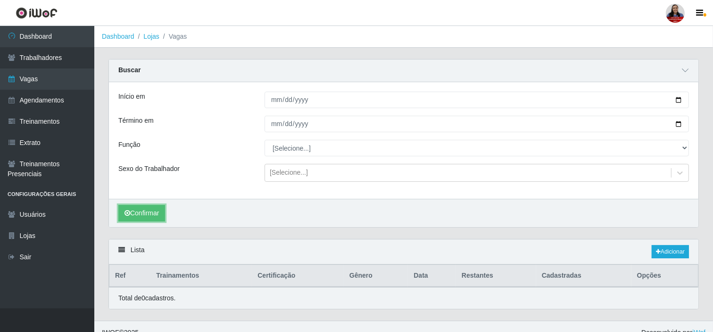
scroll to position [13, 0]
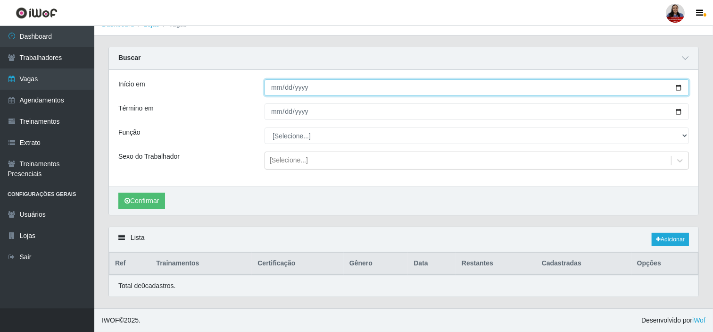
click at [642, 88] on input "[DATE]" at bounding box center [477, 87] width 425 height 17
type input "[DATE]"
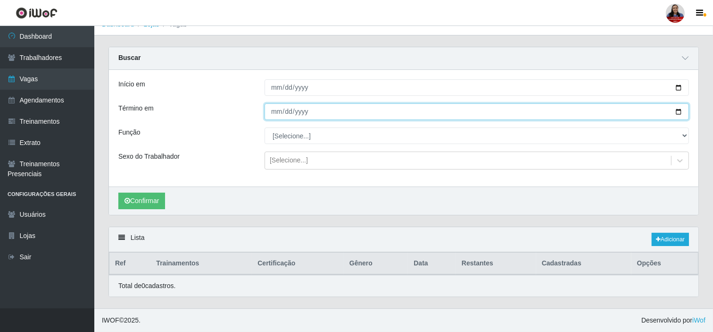
click at [642, 112] on input "[DATE]" at bounding box center [477, 111] width 425 height 17
type input "[DATE]"
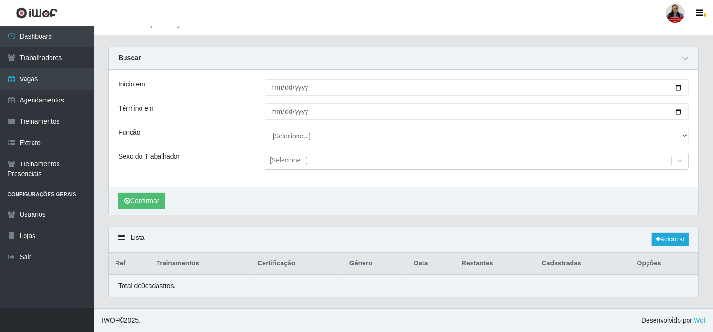
click at [225, 148] on div "Início em [DATE] Término em [DATE] Função [Selecione...] ASG ASG + ASG ++ Embal…" at bounding box center [404, 128] width 590 height 117
click at [158, 195] on button "Confirmar" at bounding box center [141, 200] width 47 height 17
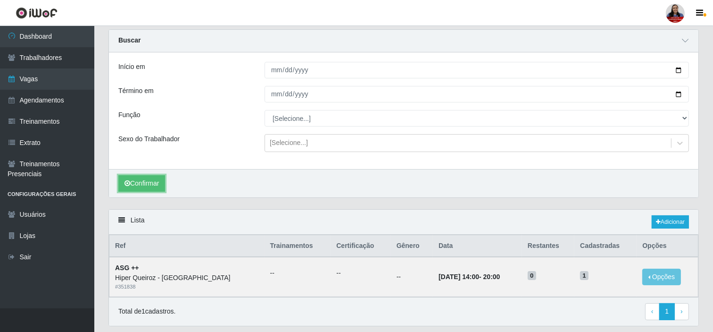
scroll to position [59, 0]
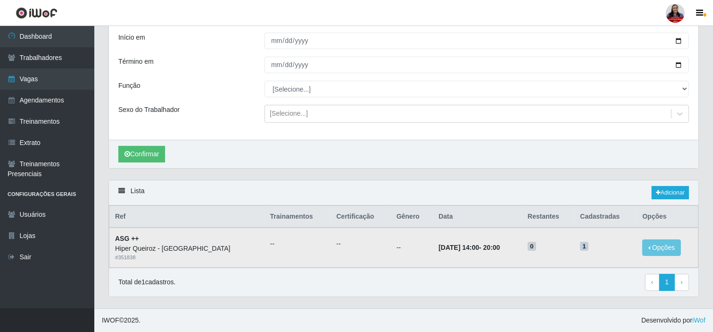
drag, startPoint x: 582, startPoint y: 246, endPoint x: 589, endPoint y: 246, distance: 6.6
click at [589, 246] on h5 "1" at bounding box center [605, 246] width 51 height 10
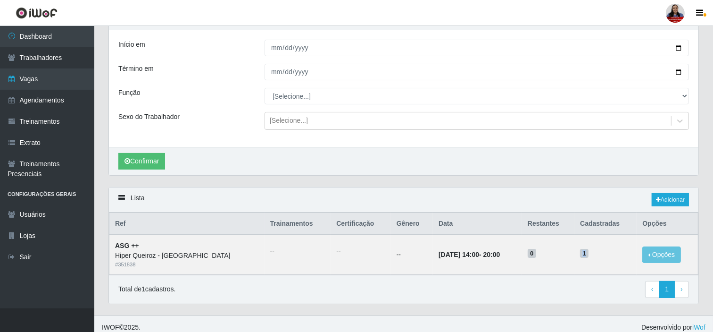
scroll to position [0, 0]
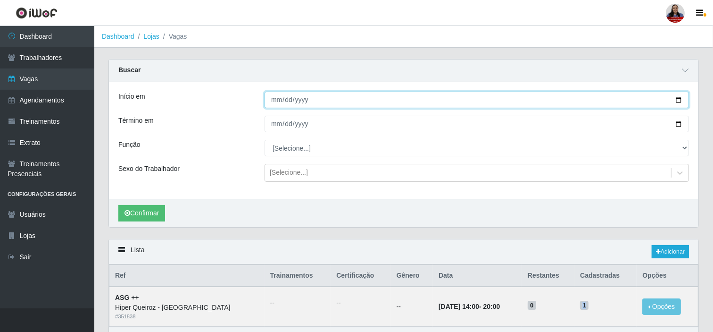
click at [642, 100] on input "[DATE]" at bounding box center [477, 100] width 425 height 17
type input "[DATE]"
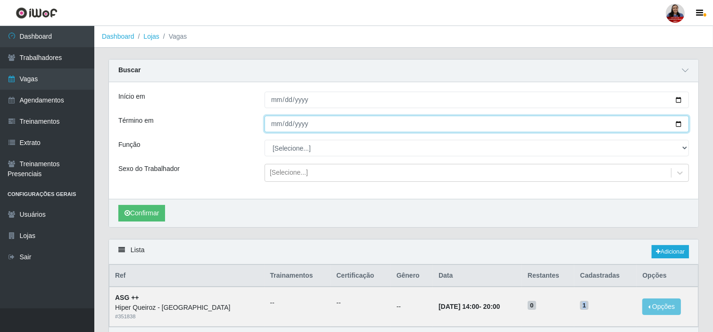
click at [642, 124] on input "[DATE]" at bounding box center [477, 124] width 425 height 17
type input "[DATE]"
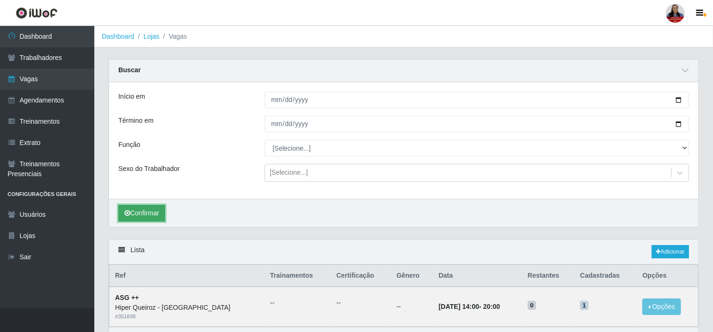
click at [159, 206] on button "Confirmar" at bounding box center [141, 213] width 47 height 17
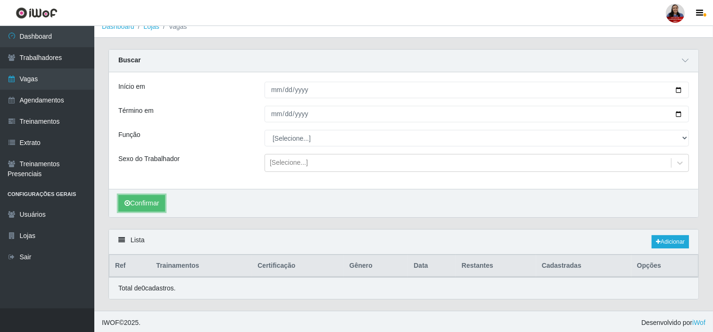
scroll to position [13, 0]
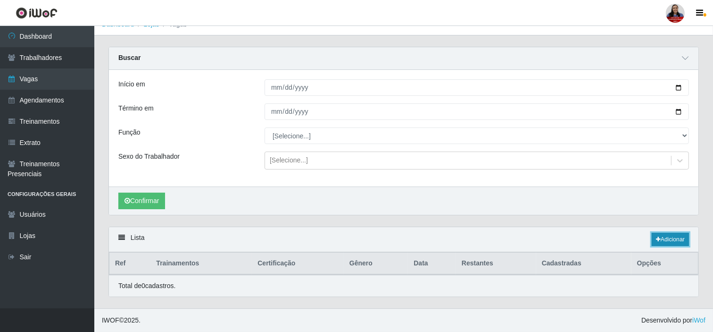
click at [642, 240] on link "Adicionar" at bounding box center [670, 239] width 37 height 13
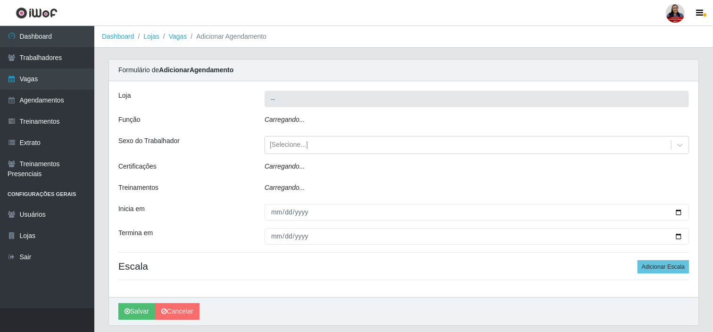
type input "Hiper Queiroz - [GEOGRAPHIC_DATA]"
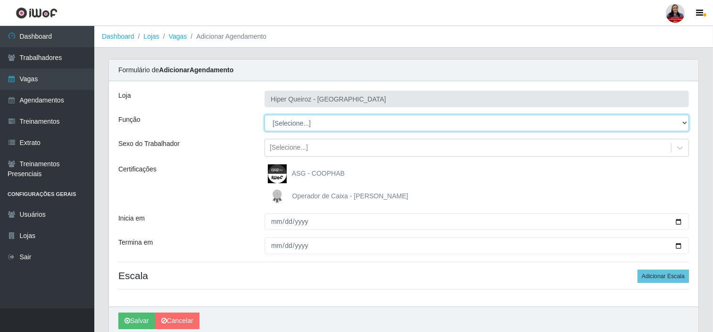
click at [277, 121] on select "[Selecione...] ASG ASG + ASG ++ Embalador Embalador + Embalador ++ Operador de …" at bounding box center [477, 123] width 425 height 17
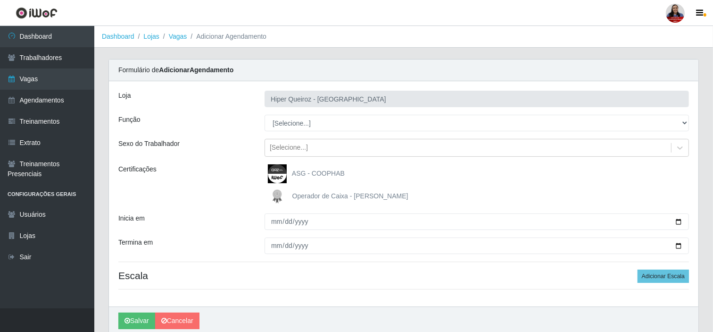
click at [237, 140] on div "Sexo do Trabalhador" at bounding box center [184, 148] width 146 height 18
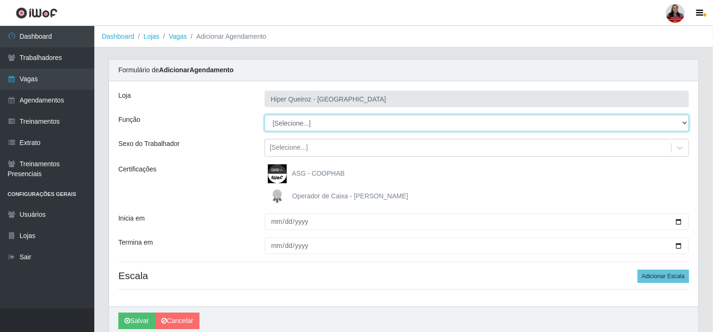
click at [309, 126] on select "[Selecione...] ASG ASG + ASG ++ Embalador Embalador + Embalador ++ Operador de …" at bounding box center [477, 123] width 425 height 17
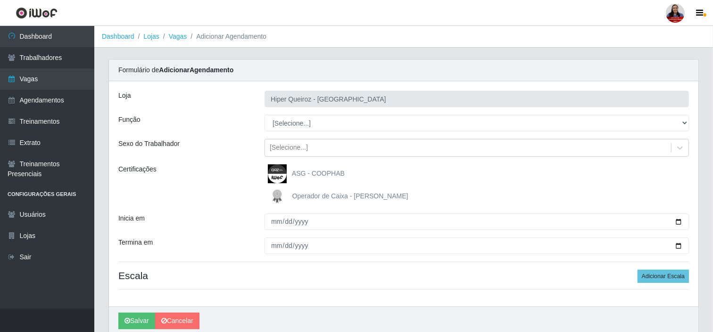
click at [242, 151] on div "Sexo do Trabalhador" at bounding box center [184, 148] width 146 height 18
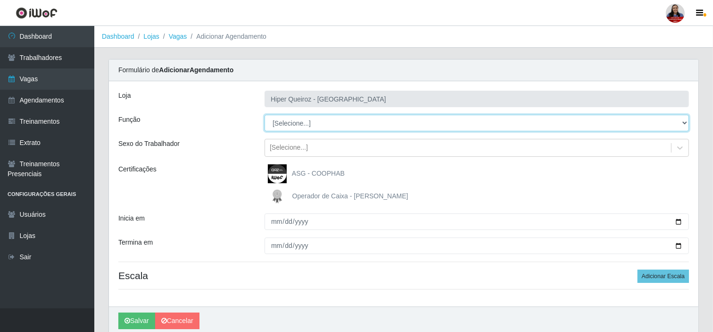
click at [340, 120] on select "[Selecione...] ASG ASG + ASG ++ Embalador Embalador + Embalador ++ Operador de …" at bounding box center [477, 123] width 425 height 17
click at [310, 119] on select "[Selecione...] ASG ASG + ASG ++ Embalador Embalador + Embalador ++ Operador de …" at bounding box center [477, 123] width 425 height 17
click at [265, 115] on select "[Selecione...] ASG ASG + ASG ++ Embalador Embalador + Embalador ++ Operador de …" at bounding box center [477, 123] width 425 height 17
click at [327, 122] on select "[Selecione...] ASG ASG + ASG ++ Embalador Embalador + Embalador ++ Operador de …" at bounding box center [477, 123] width 425 height 17
select select "22"
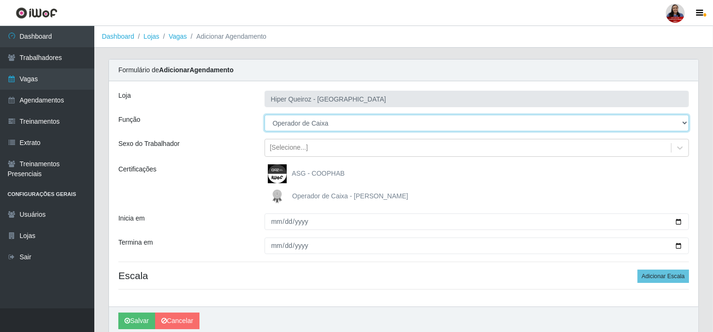
click at [265, 115] on select "[Selecione...] ASG ASG + ASG ++ Embalador Embalador + Embalador ++ Operador de …" at bounding box center [477, 123] width 425 height 17
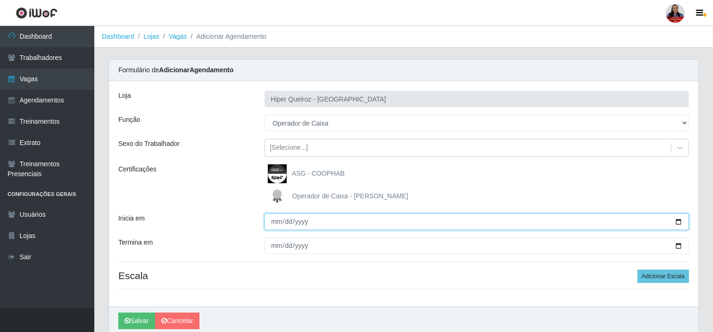
drag, startPoint x: 680, startPoint y: 222, endPoint x: 611, endPoint y: 242, distance: 71.5
click at [642, 222] on input "Inicia em" at bounding box center [477, 221] width 425 height 17
type input "[DATE]"
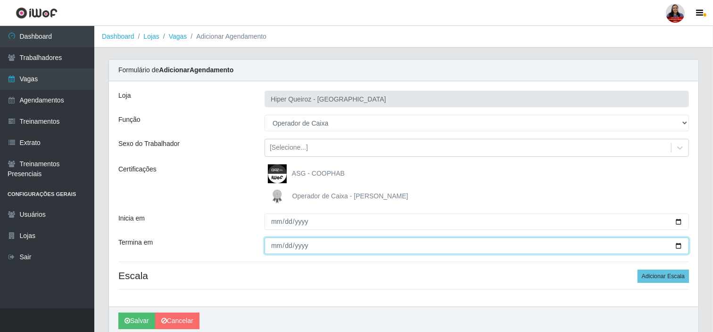
drag, startPoint x: 677, startPoint y: 245, endPoint x: 541, endPoint y: 262, distance: 137.8
click at [642, 246] on input "Termina em" at bounding box center [477, 245] width 425 height 17
type input "[DATE]"
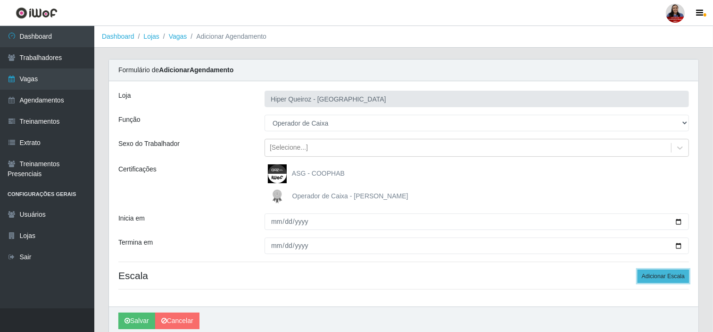
click at [642, 277] on button "Adicionar Escala" at bounding box center [663, 275] width 51 height 13
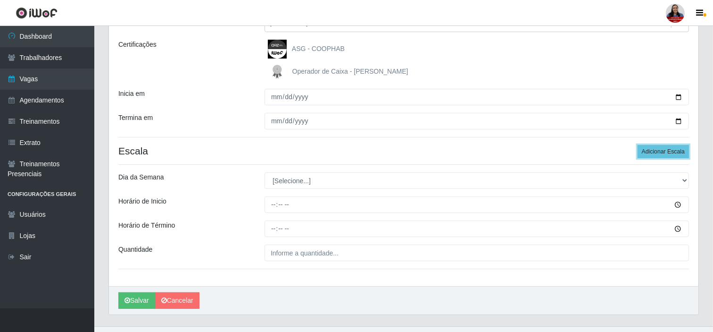
scroll to position [143, 0]
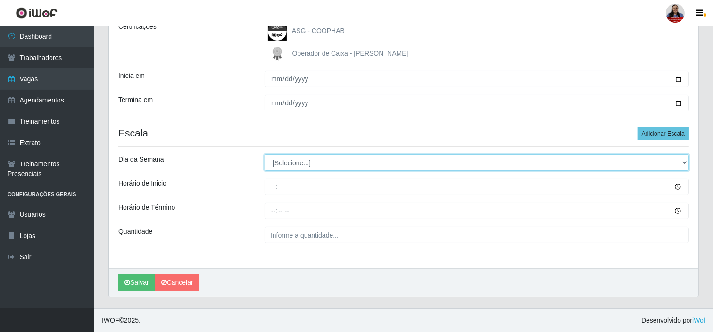
click at [299, 166] on select "[Selecione...] Segunda Terça Quarta Quinta Sexta Sábado Domingo" at bounding box center [477, 162] width 425 height 17
select select "3"
click at [265, 154] on select "[Selecione...] Segunda Terça Quarta Quinta Sexta Sábado Domingo" at bounding box center [477, 162] width 425 height 17
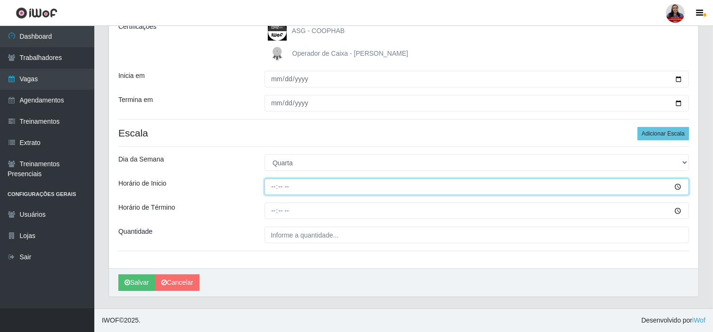
click at [272, 183] on input "Horário de Inicio" at bounding box center [477, 186] width 425 height 17
type input "16:00"
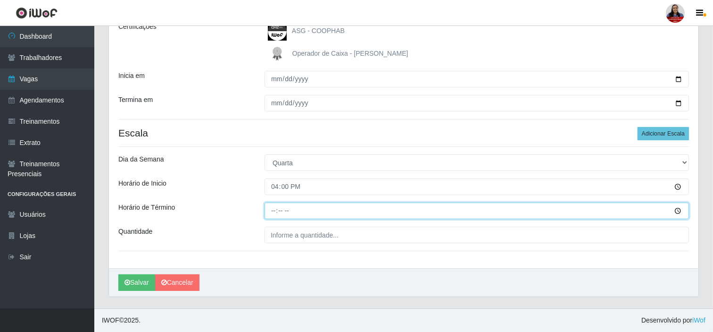
type input "22:00"
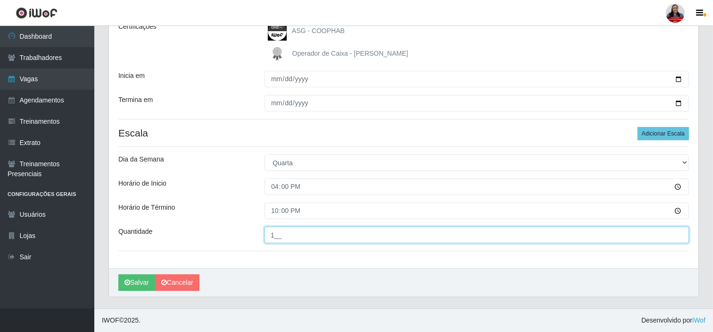
type input "1__"
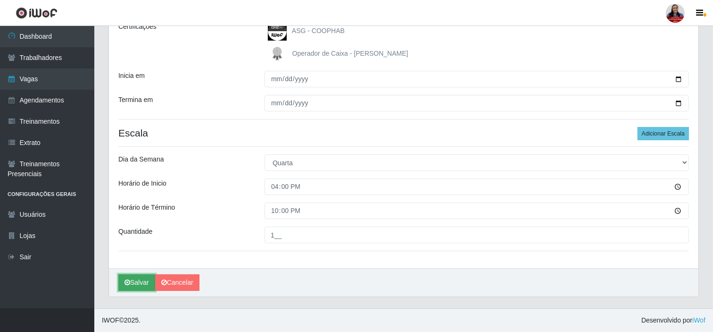
click at [135, 278] on button "Salvar" at bounding box center [136, 282] width 37 height 17
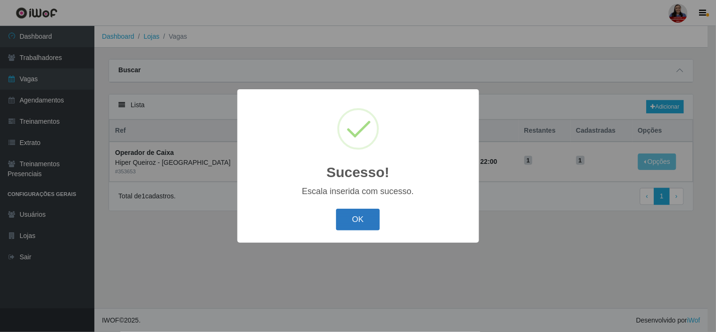
click at [357, 215] on button "OK" at bounding box center [358, 219] width 44 height 22
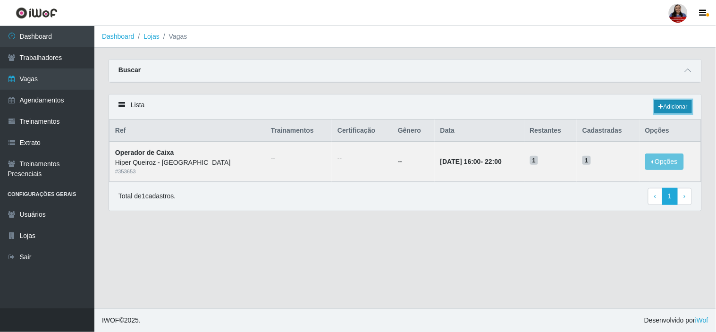
click at [642, 108] on link "Adicionar" at bounding box center [672, 106] width 37 height 13
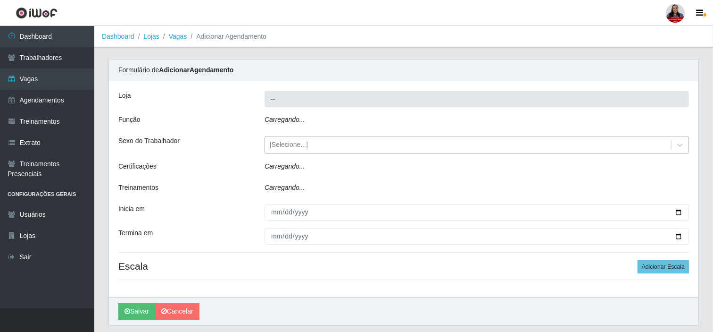
type input "Hiper Queiroz - [GEOGRAPHIC_DATA]"
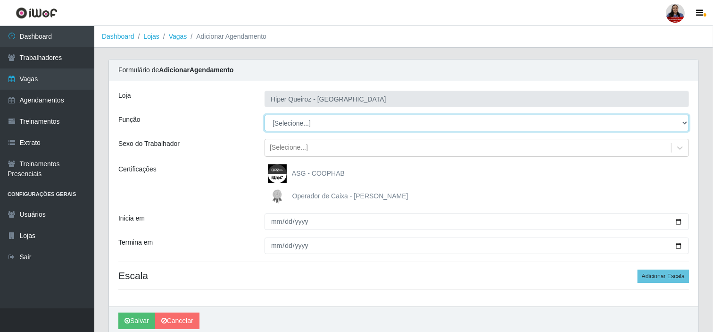
click at [347, 121] on select "[Selecione...] ASG ASG + ASG ++ Embalador Embalador + Embalador ++ Operador de …" at bounding box center [477, 123] width 425 height 17
click at [265, 115] on select "[Selecione...] ASG ASG + ASG ++ Embalador Embalador + Embalador ++ Operador de …" at bounding box center [477, 123] width 425 height 17
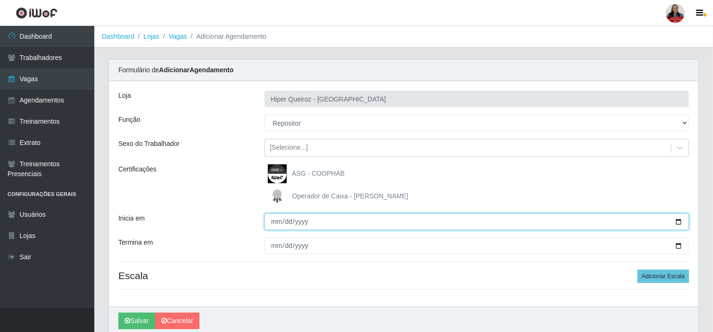
click at [275, 225] on input "Inicia em" at bounding box center [477, 221] width 425 height 17
click at [642, 220] on input "Inicia em" at bounding box center [477, 221] width 425 height 17
click at [642, 219] on input "[DATE]" at bounding box center [477, 221] width 425 height 17
click at [642, 220] on input "[DATE]" at bounding box center [477, 221] width 425 height 17
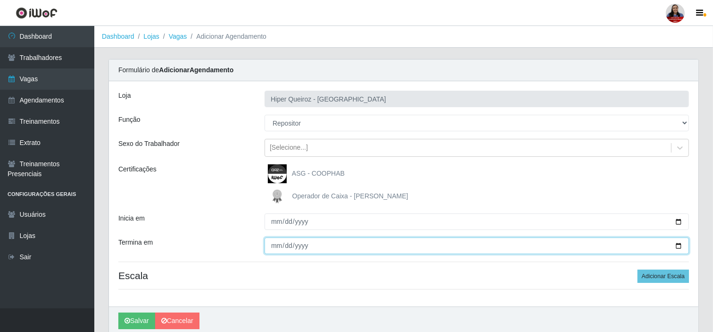
click at [642, 246] on input "Termina em" at bounding box center [477, 245] width 425 height 17
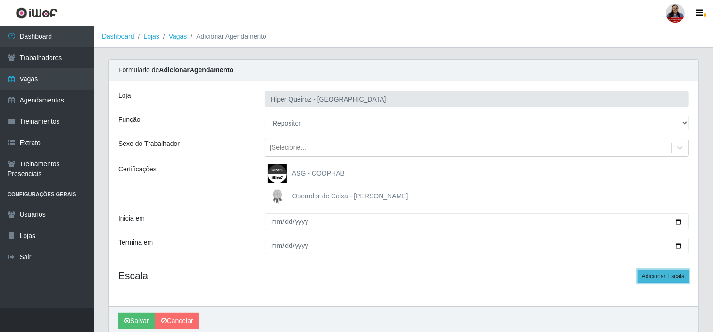
click at [642, 270] on button "Adicionar Escala" at bounding box center [663, 275] width 51 height 13
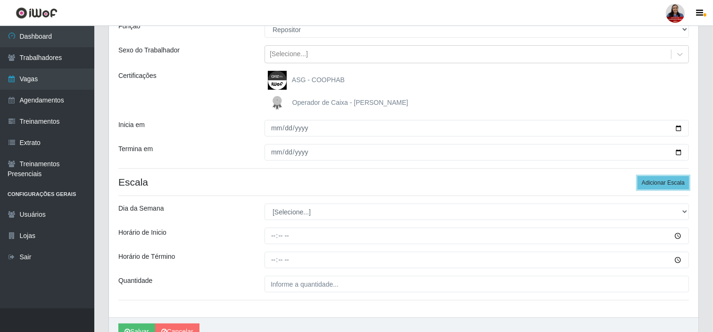
scroll to position [105, 0]
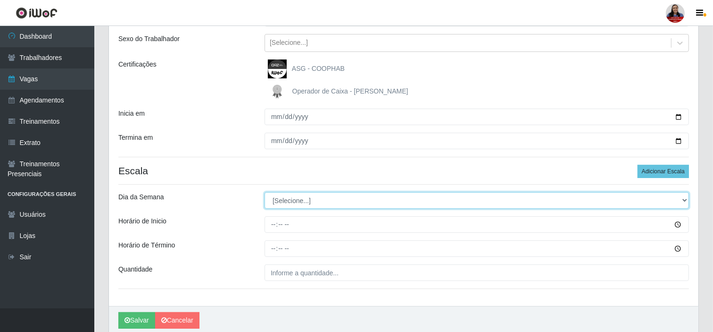
click at [285, 199] on select "[Selecione...] Segunda Terça Quarta Quinta Sexta Sábado Domingo" at bounding box center [477, 200] width 425 height 17
click at [265, 192] on select "[Selecione...] Segunda Terça Quarta Quinta Sexta Sábado Domingo" at bounding box center [477, 200] width 425 height 17
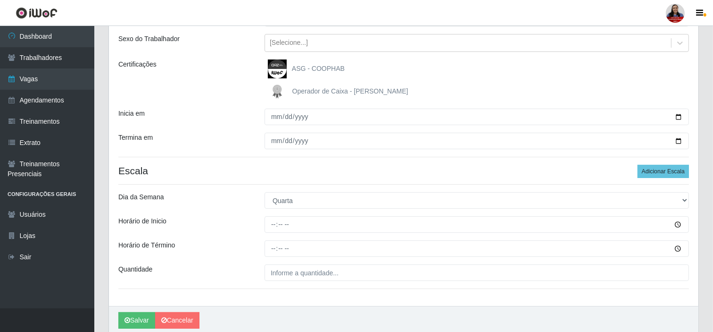
click at [243, 224] on div "Horário de Inicio" at bounding box center [184, 224] width 146 height 17
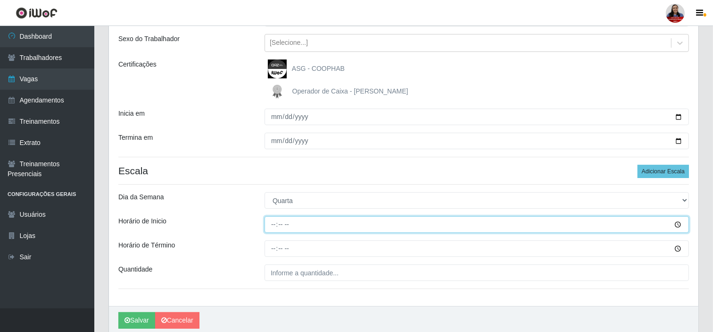
click at [272, 228] on input "Horário de Inicio" at bounding box center [477, 224] width 425 height 17
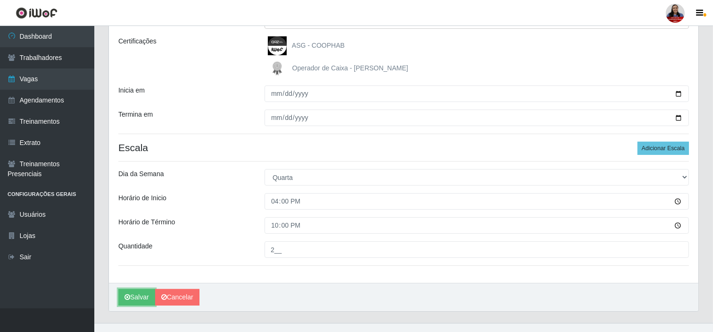
scroll to position [143, 0]
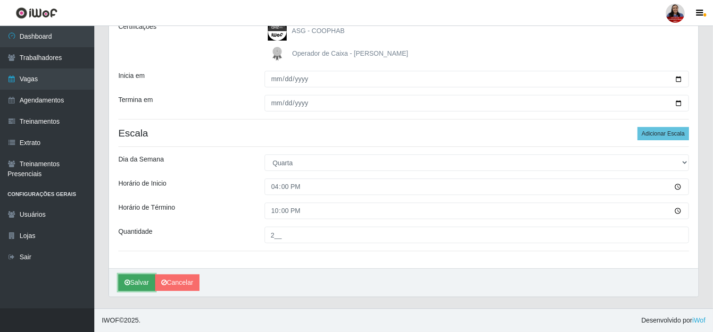
click at [135, 285] on button "Salvar" at bounding box center [136, 282] width 37 height 17
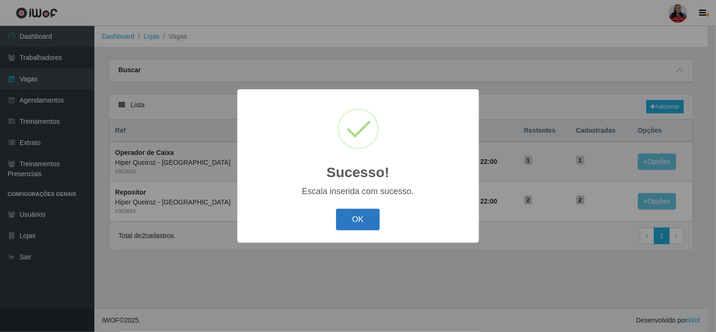
click at [359, 216] on button "OK" at bounding box center [358, 219] width 44 height 22
